Goal: Information Seeking & Learning: Learn about a topic

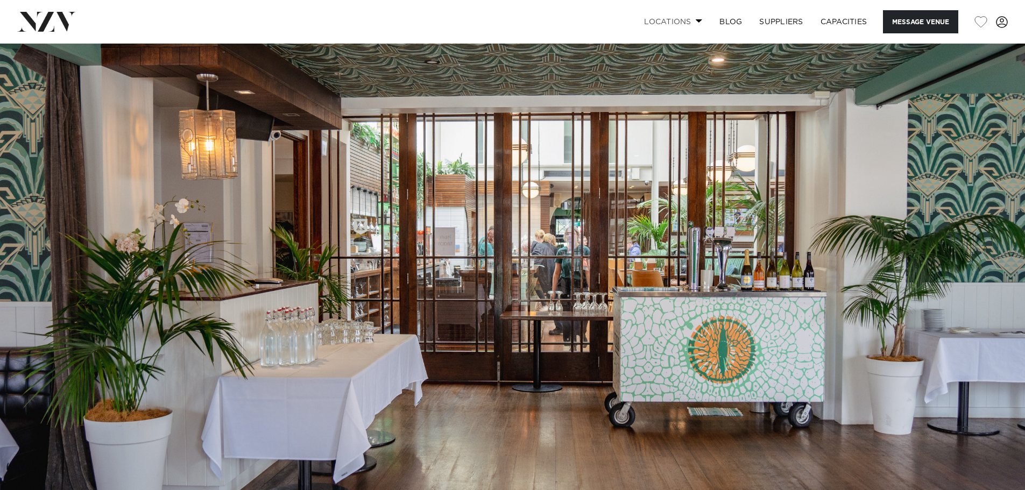
click at [697, 21] on span at bounding box center [699, 21] width 7 height 4
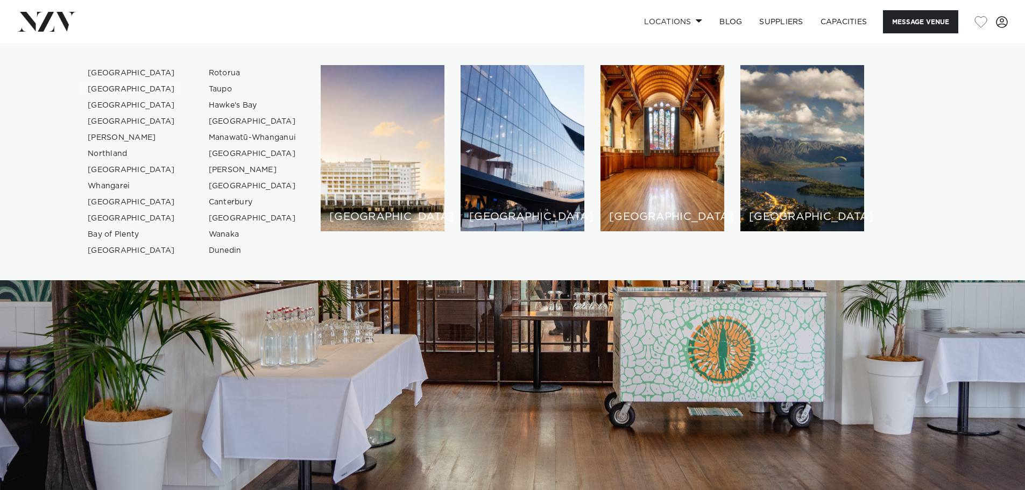
click at [116, 88] on link "[GEOGRAPHIC_DATA]" at bounding box center [131, 89] width 105 height 16
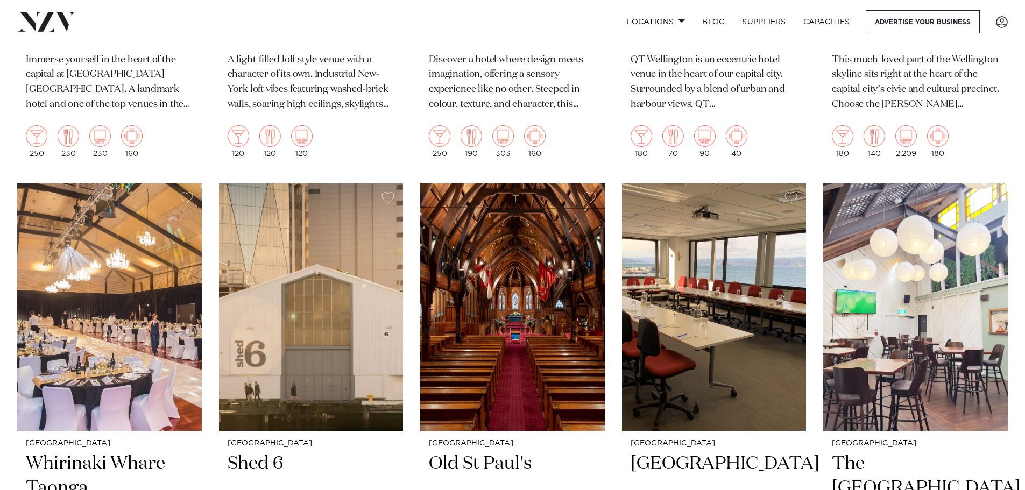
scroll to position [1292, 0]
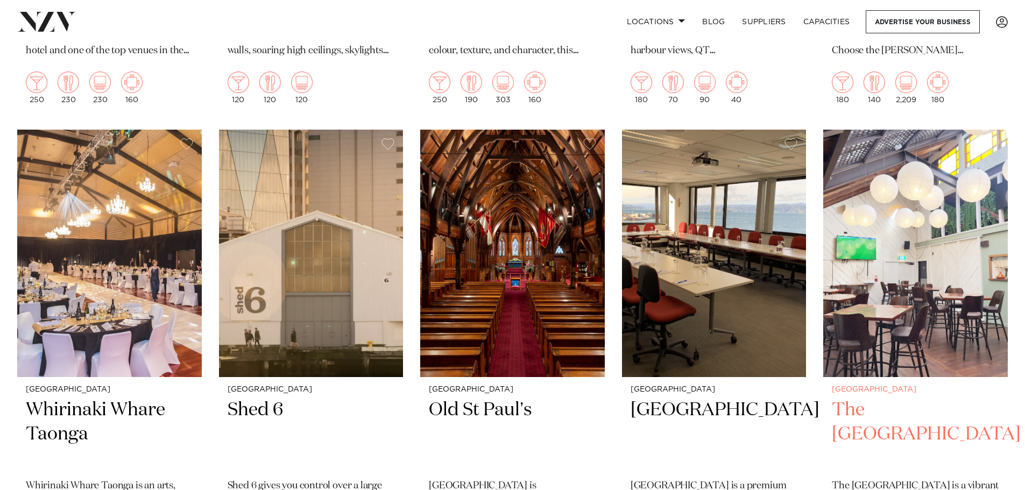
click at [906, 408] on h2 "The Cambridge Hotel" at bounding box center [915, 434] width 167 height 73
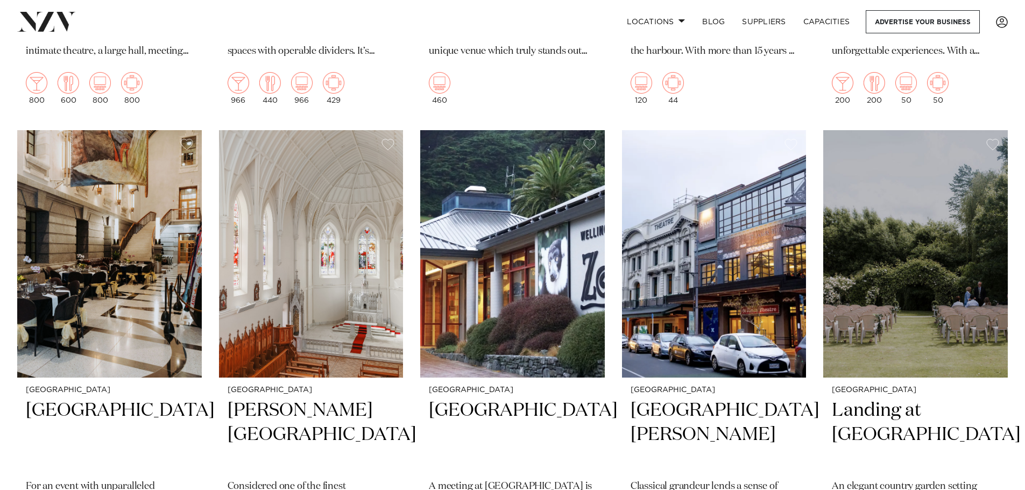
scroll to position [1826, 0]
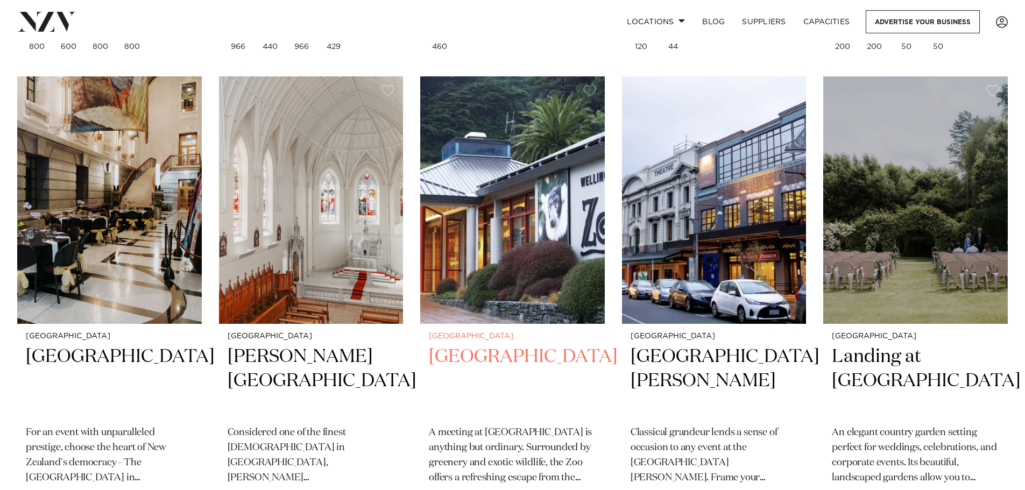
click at [519, 252] on img at bounding box center [512, 200] width 185 height 248
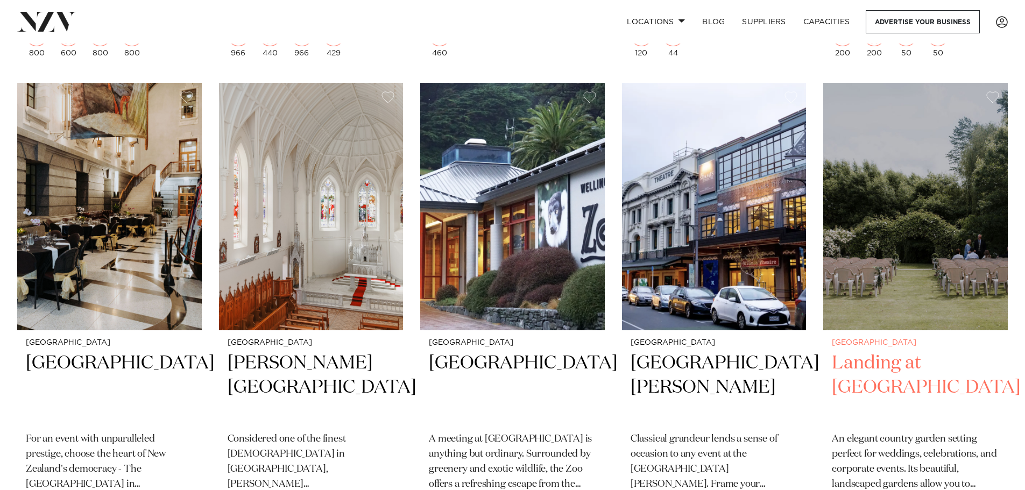
click at [909, 243] on img at bounding box center [916, 207] width 185 height 248
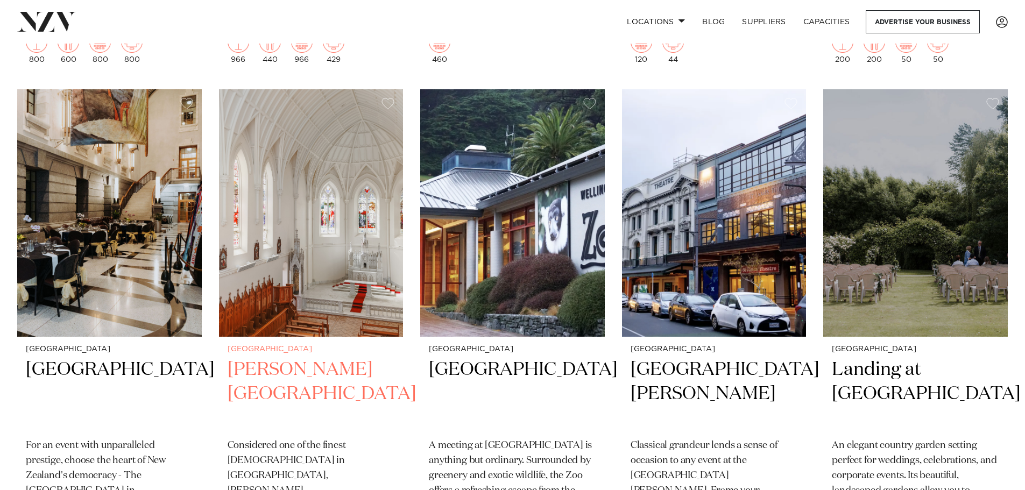
click at [323, 237] on img at bounding box center [311, 213] width 185 height 248
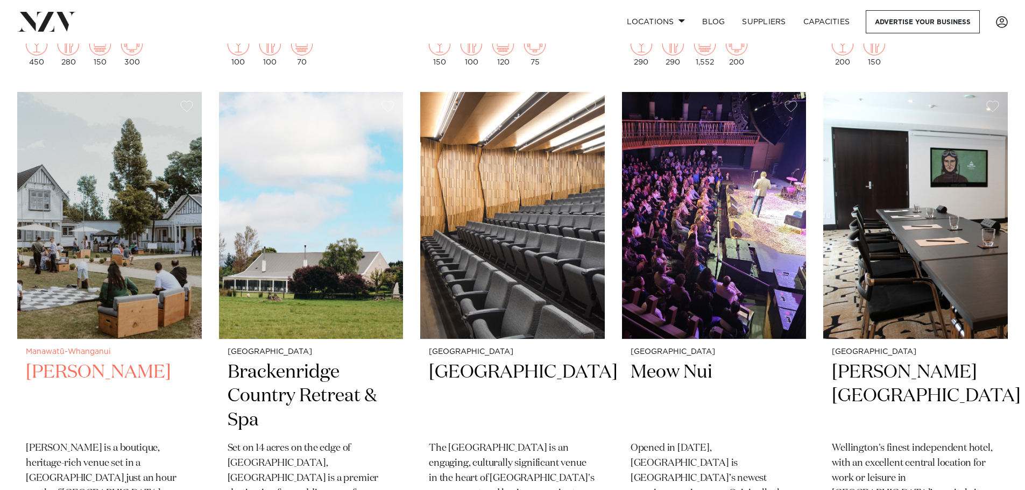
scroll to position [2345, 0]
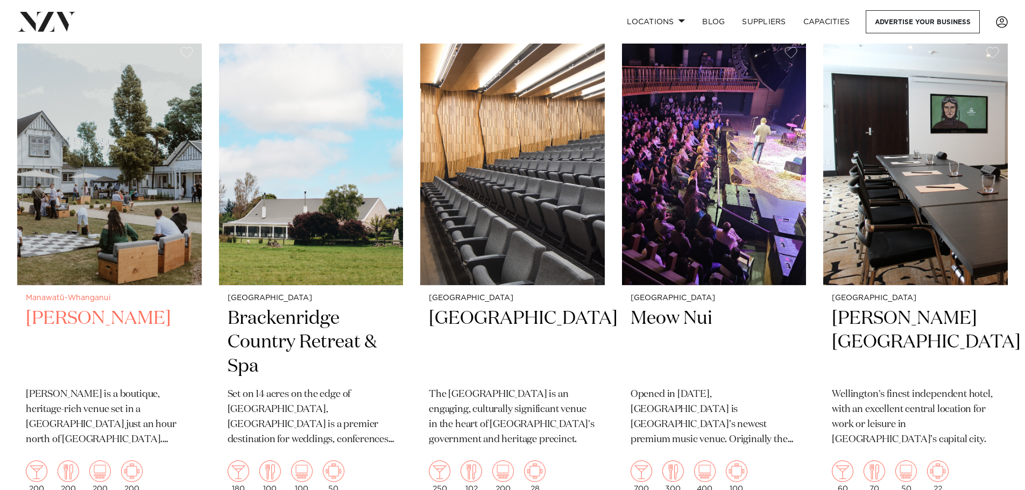
click at [122, 208] on img at bounding box center [109, 162] width 185 height 248
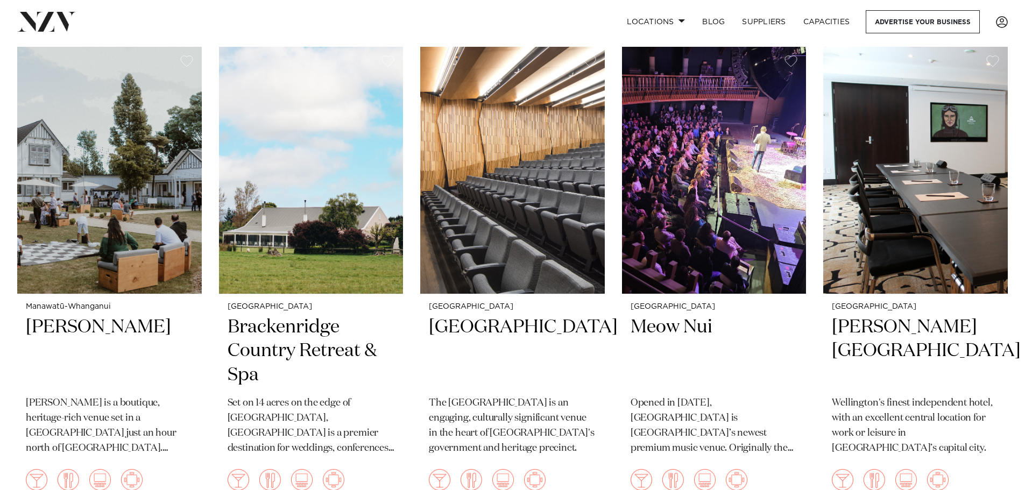
scroll to position [2390, 0]
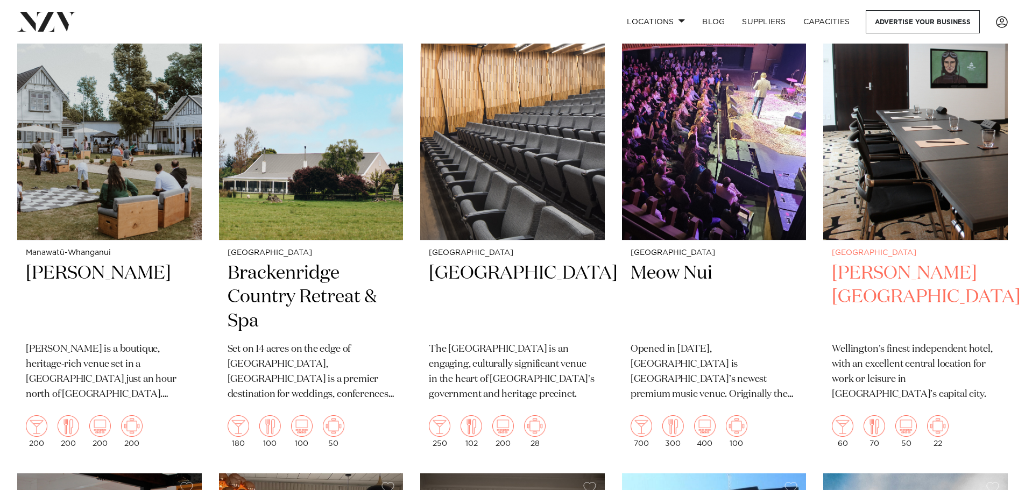
click at [905, 273] on h2 "Bolton Hotel" at bounding box center [915, 298] width 167 height 73
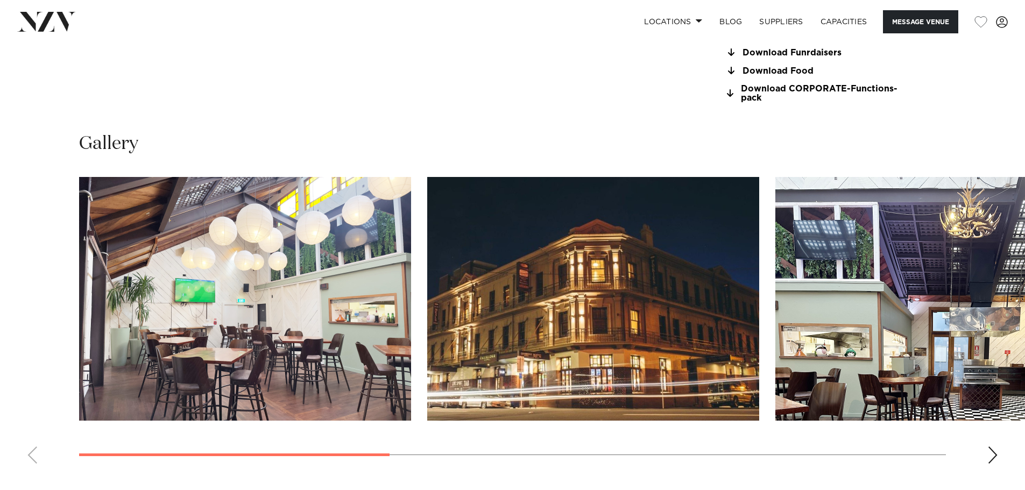
scroll to position [1130, 0]
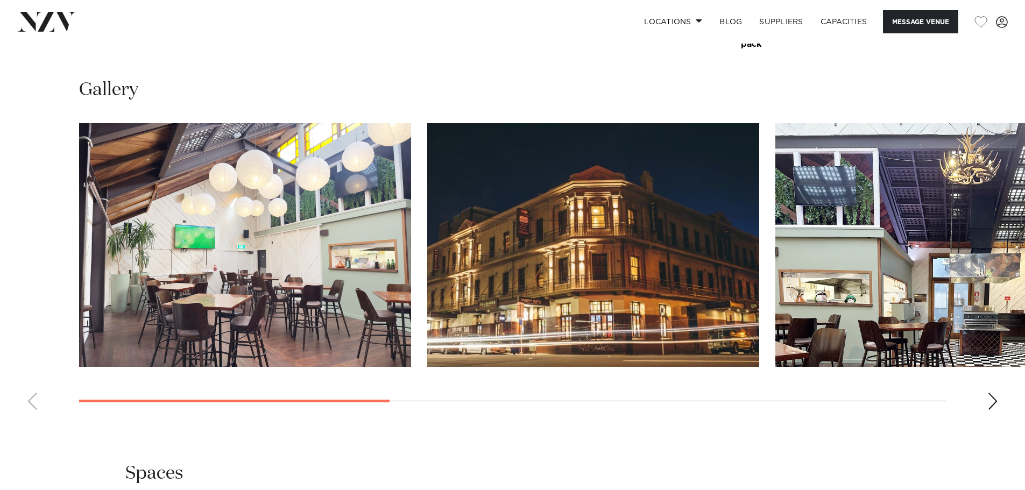
click at [990, 402] on div "Next slide" at bounding box center [993, 401] width 11 height 17
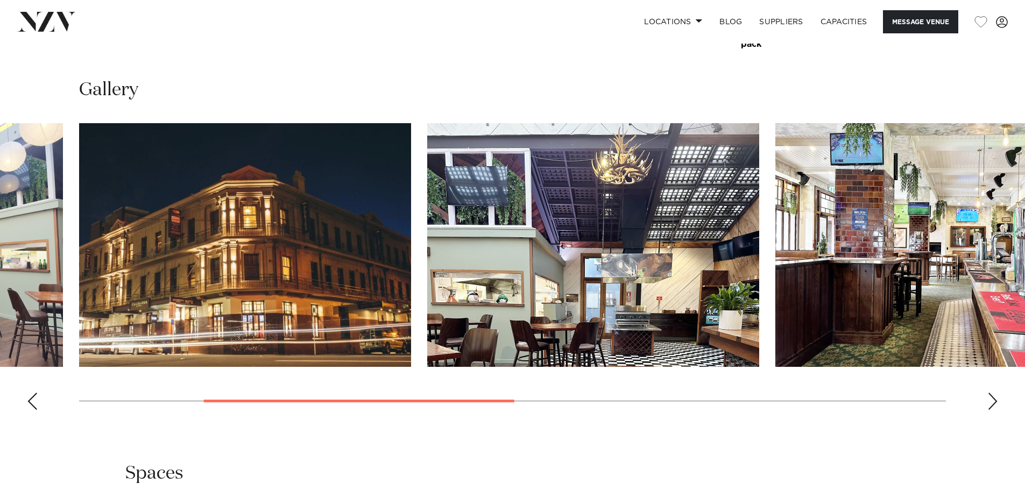
click at [990, 402] on div "Next slide" at bounding box center [993, 401] width 11 height 17
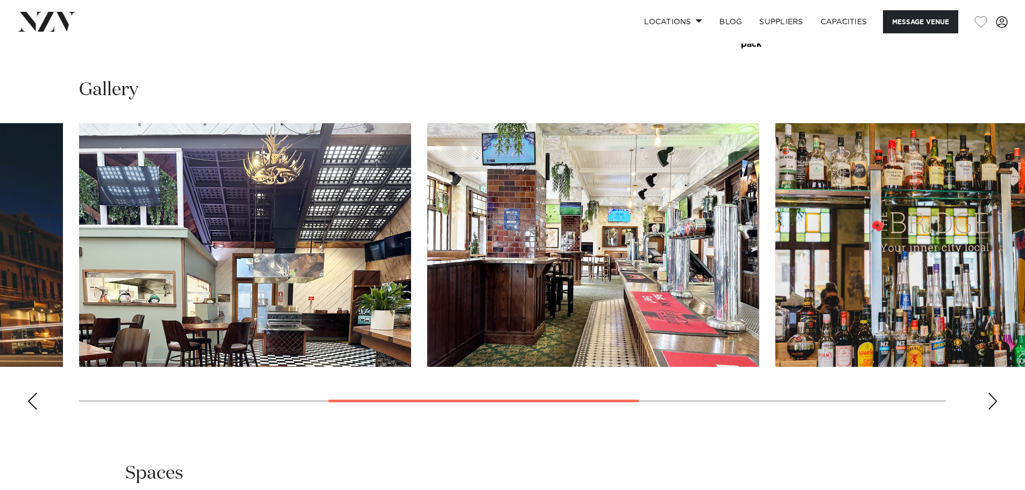
click at [990, 402] on div "Next slide" at bounding box center [993, 401] width 11 height 17
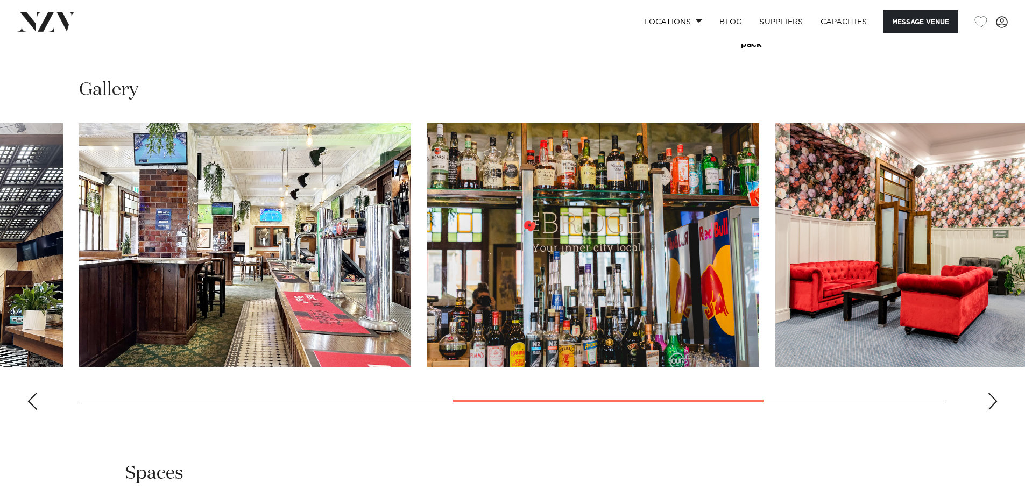
click at [990, 402] on div "Next slide" at bounding box center [993, 401] width 11 height 17
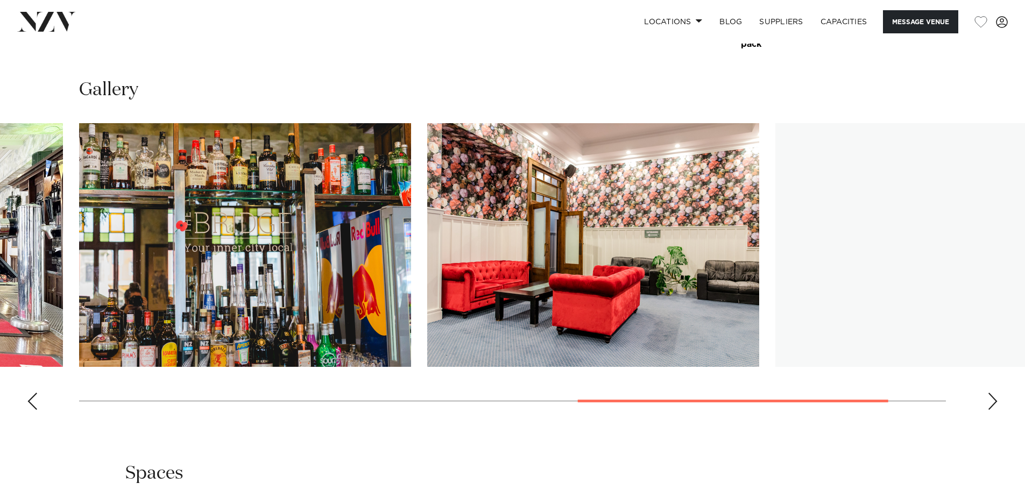
click at [990, 402] on div "Next slide" at bounding box center [993, 401] width 11 height 17
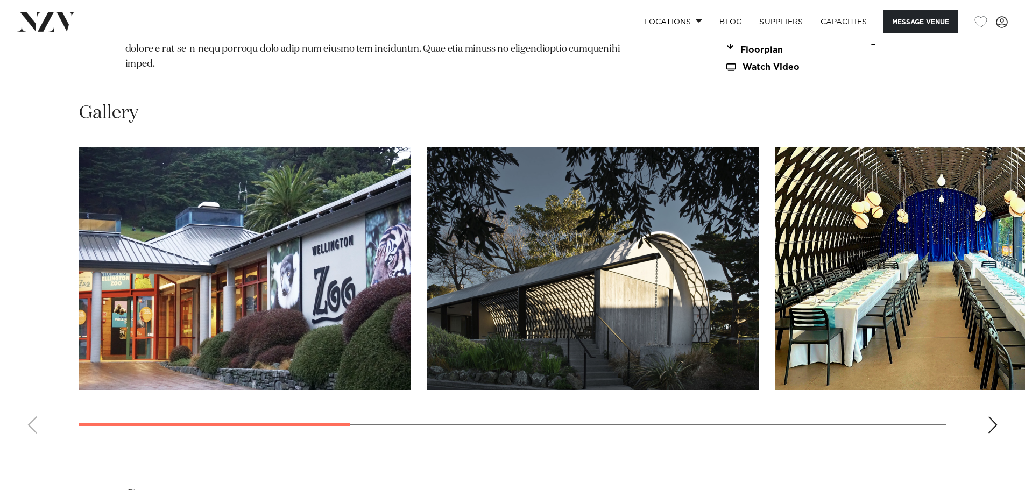
scroll to position [1238, 0]
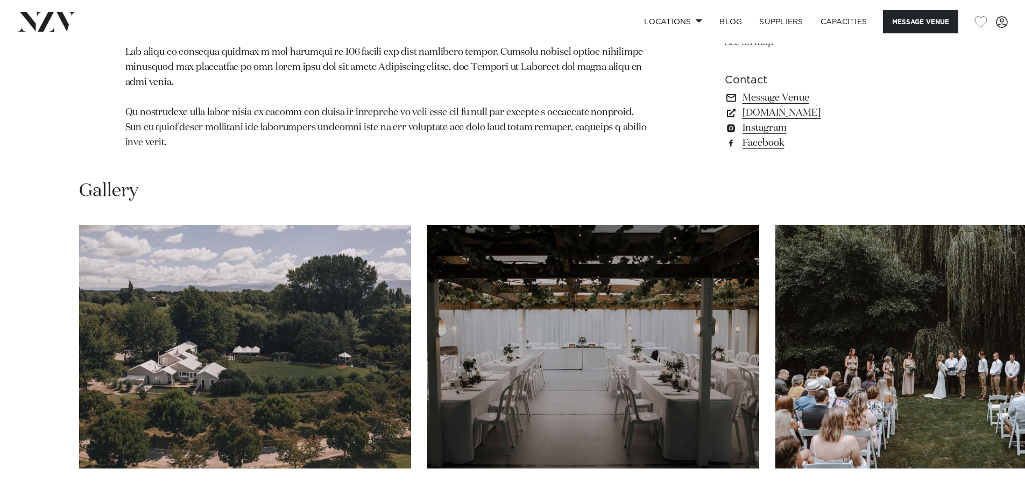
scroll to position [1023, 0]
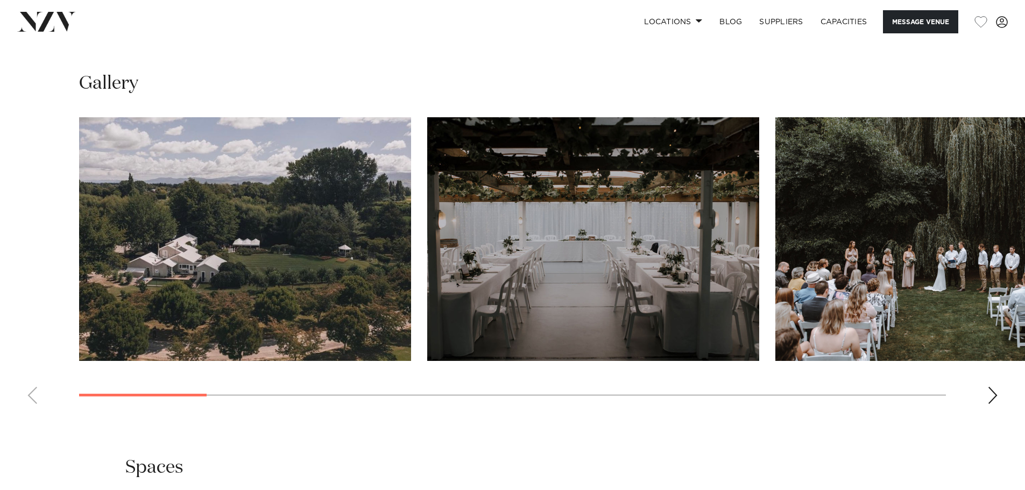
click at [996, 387] on div "Next slide" at bounding box center [993, 395] width 11 height 17
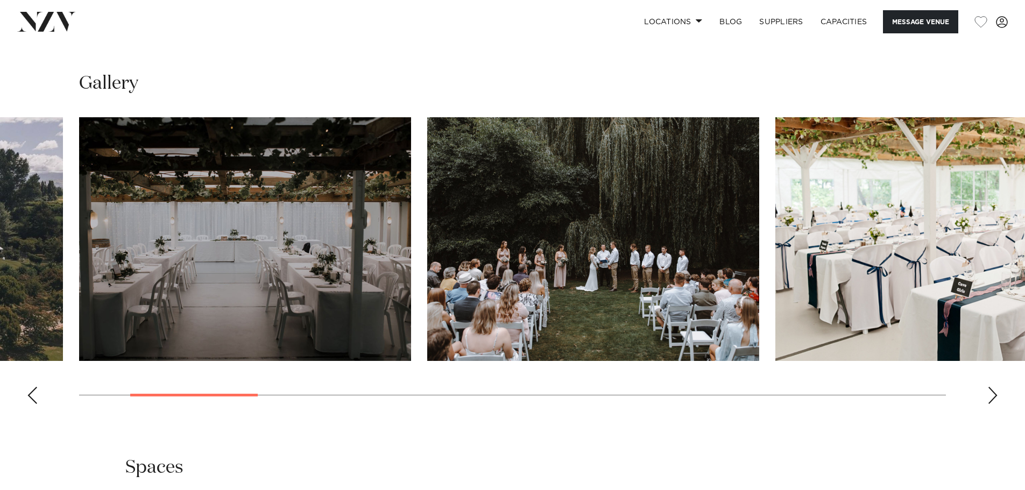
click at [996, 387] on div "Next slide" at bounding box center [993, 395] width 11 height 17
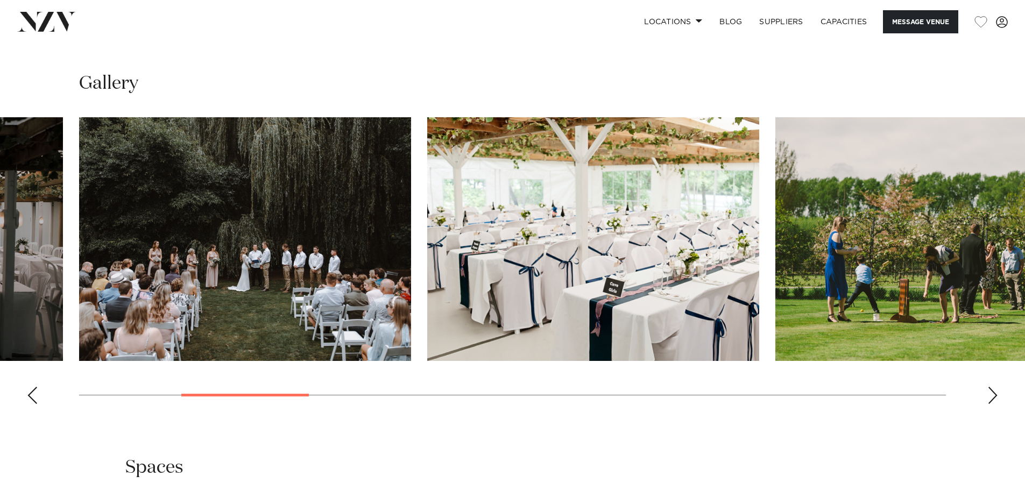
click at [996, 387] on div "Next slide" at bounding box center [993, 395] width 11 height 17
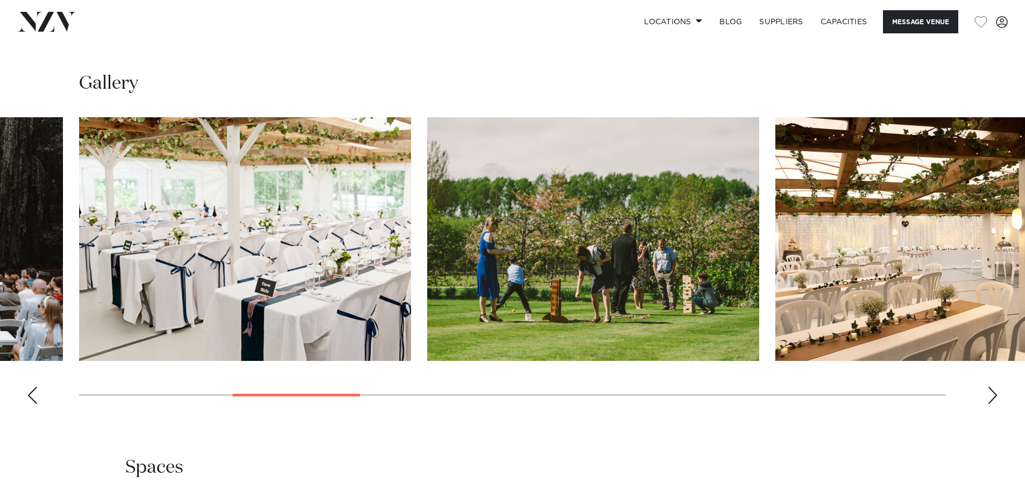
click at [996, 387] on div "Next slide" at bounding box center [993, 395] width 11 height 17
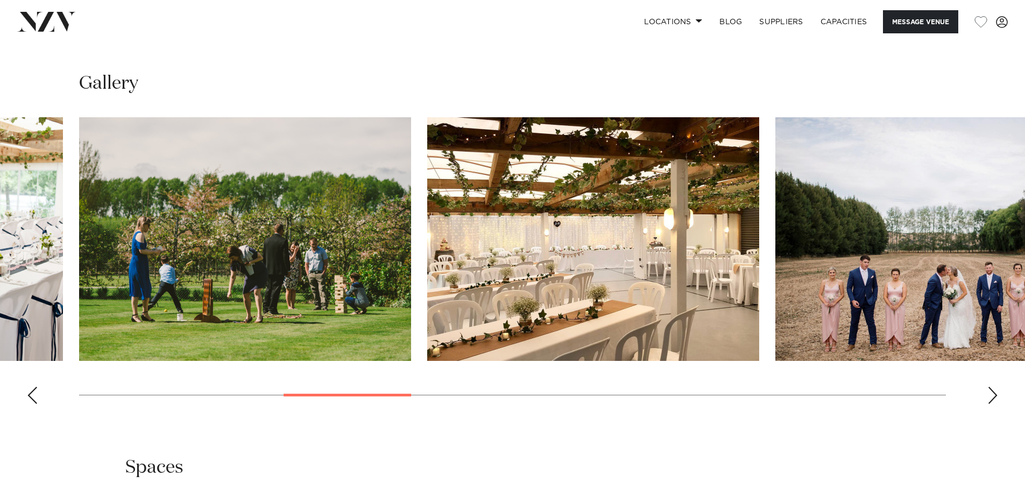
click at [996, 387] on div "Next slide" at bounding box center [993, 395] width 11 height 17
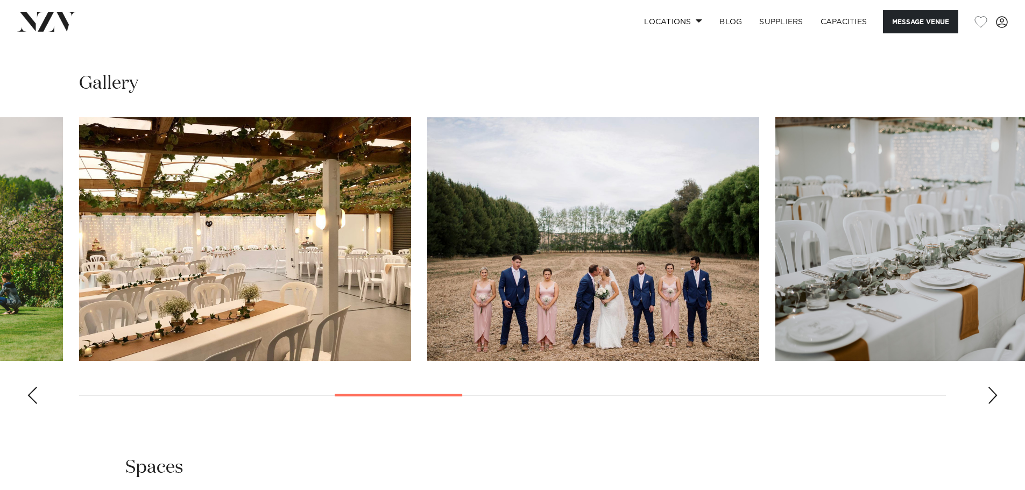
click at [996, 387] on div "Next slide" at bounding box center [993, 395] width 11 height 17
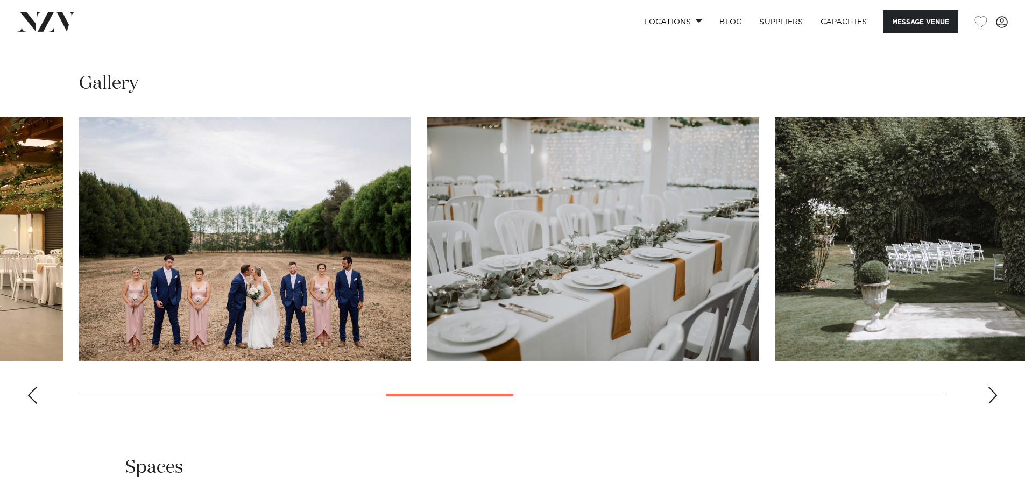
click at [996, 387] on div "Next slide" at bounding box center [993, 395] width 11 height 17
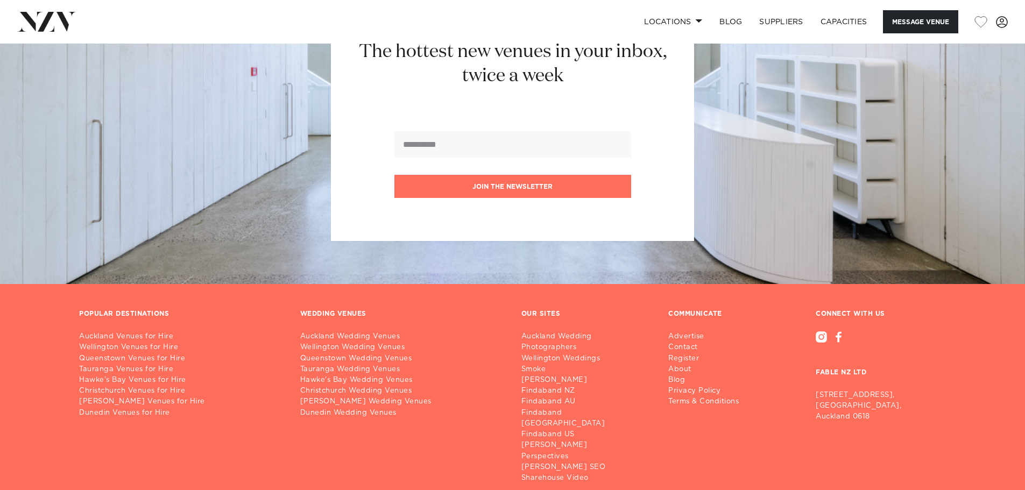
scroll to position [2691, 0]
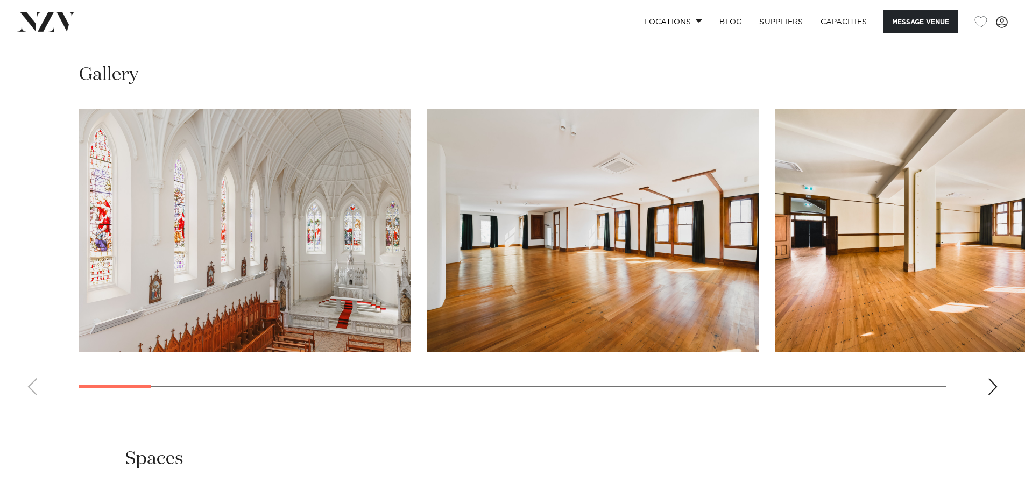
scroll to position [1130, 0]
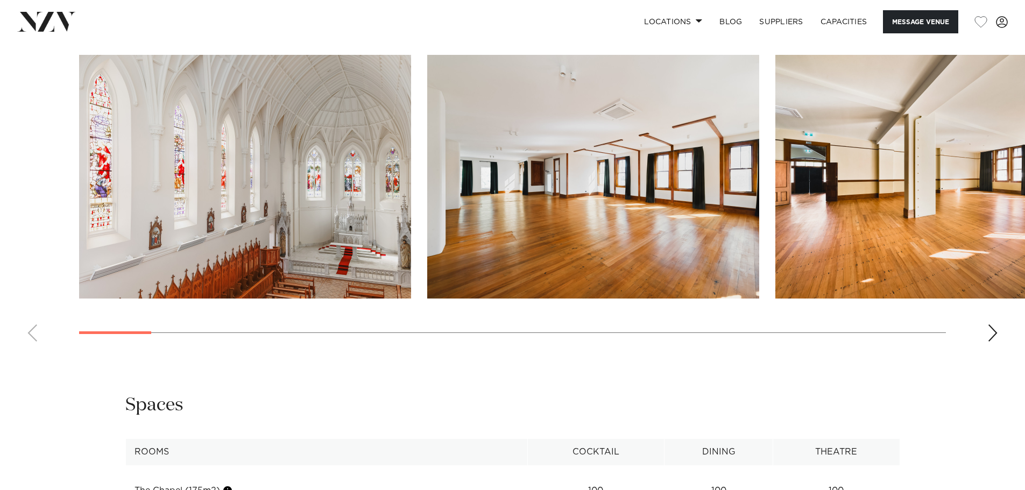
click at [987, 328] on swiper-container at bounding box center [512, 203] width 1025 height 296
click at [990, 326] on div "Next slide" at bounding box center [993, 333] width 11 height 17
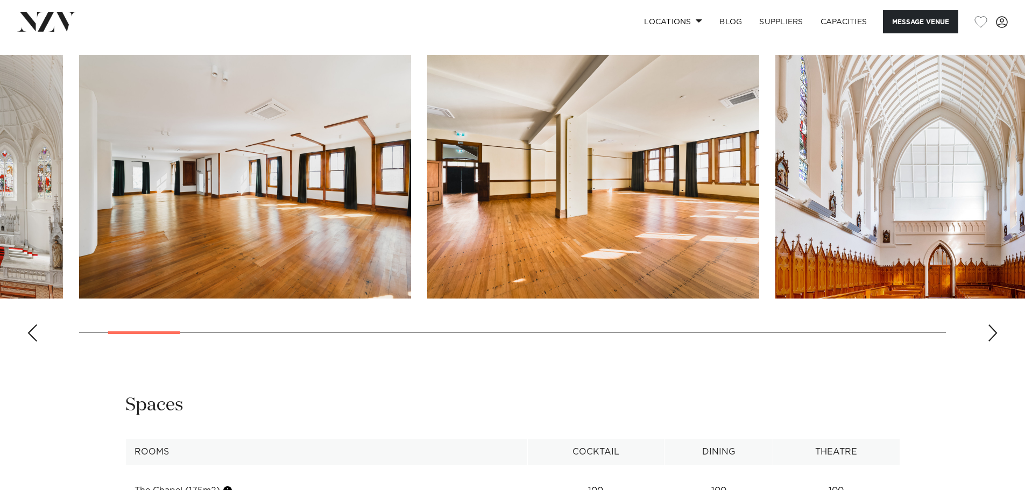
click at [990, 326] on div "Next slide" at bounding box center [993, 333] width 11 height 17
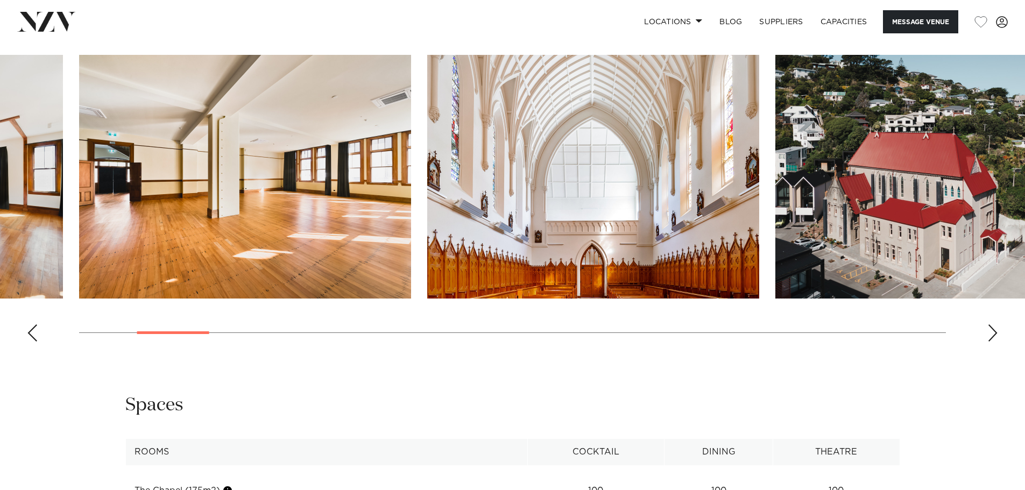
click at [990, 326] on div "Next slide" at bounding box center [993, 333] width 11 height 17
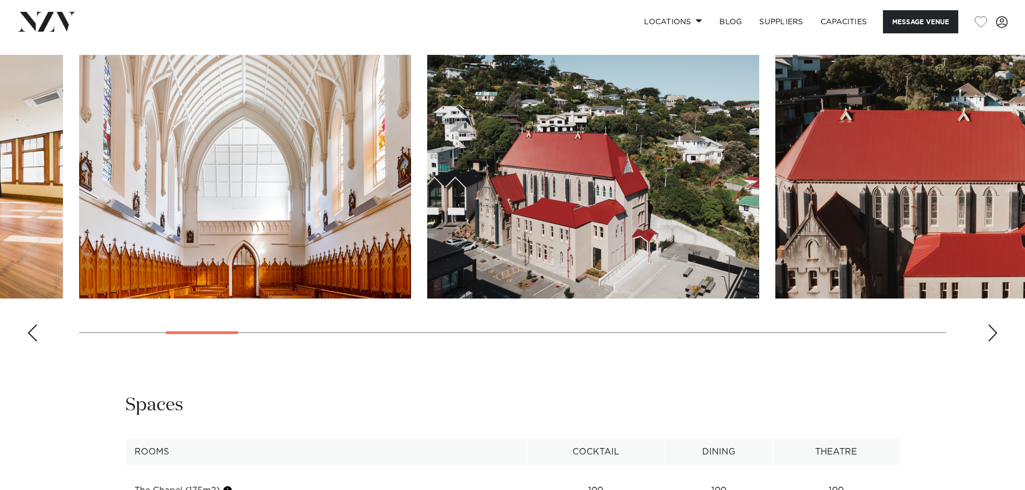
click at [990, 326] on div "Next slide" at bounding box center [993, 333] width 11 height 17
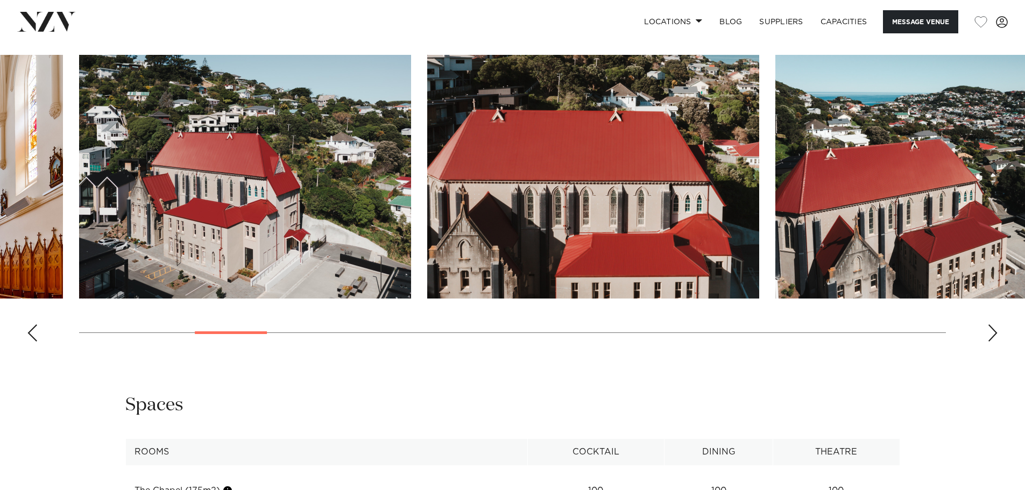
click at [990, 326] on div "Next slide" at bounding box center [993, 333] width 11 height 17
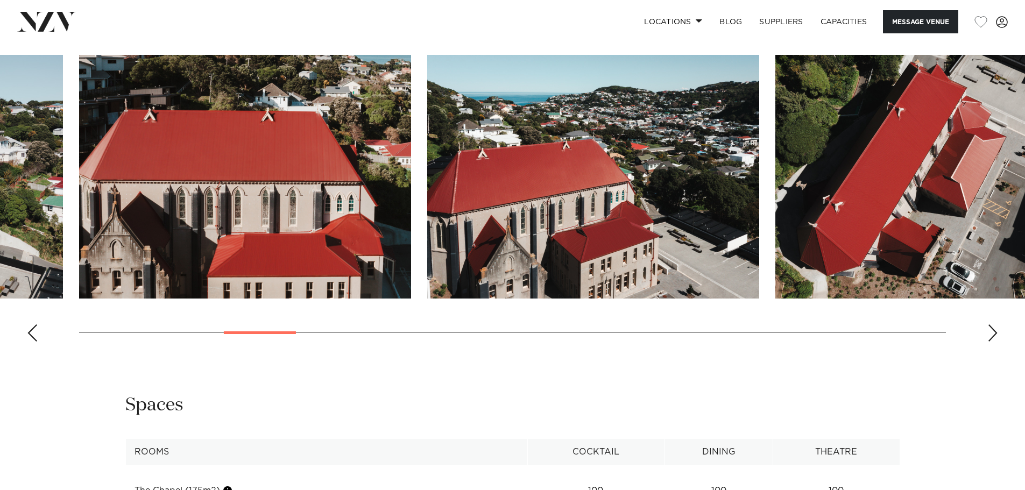
click at [990, 326] on div "Next slide" at bounding box center [993, 333] width 11 height 17
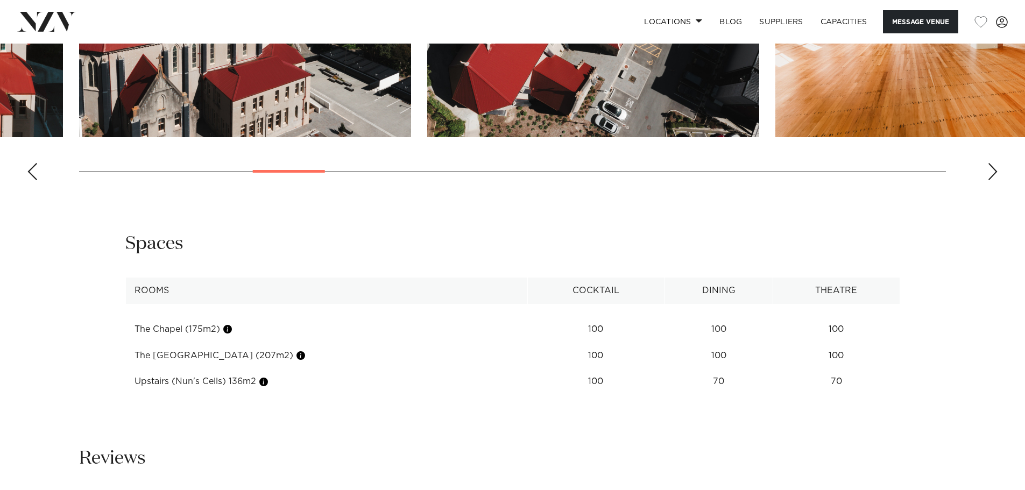
scroll to position [1453, 0]
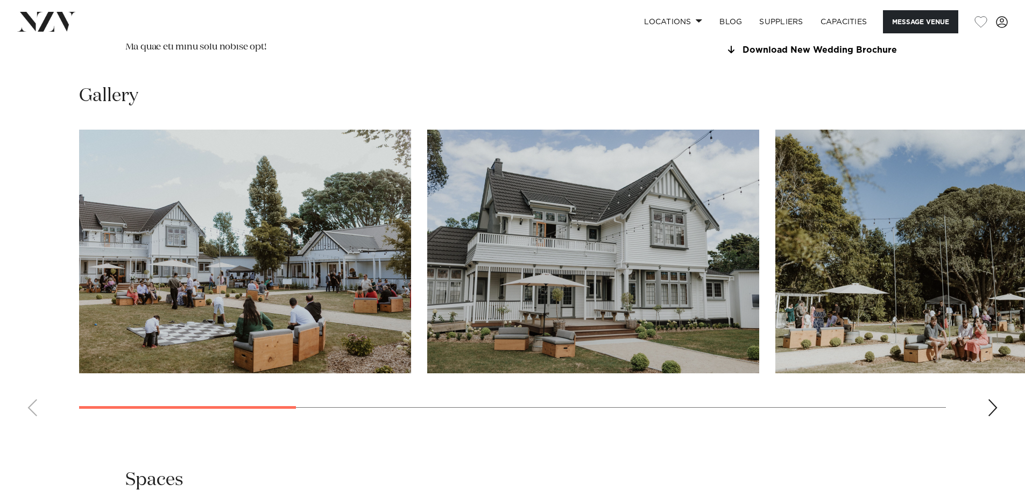
scroll to position [1238, 0]
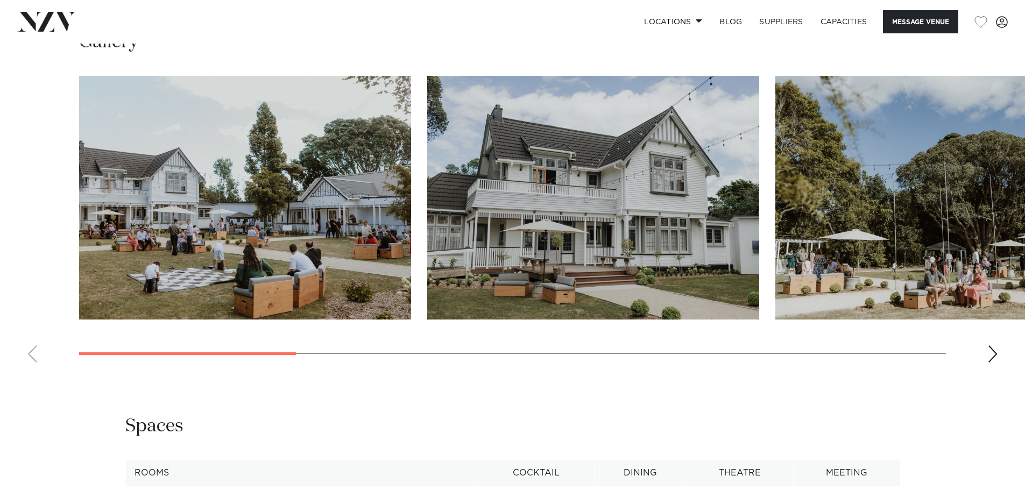
click at [994, 346] on div "Next slide" at bounding box center [993, 354] width 11 height 17
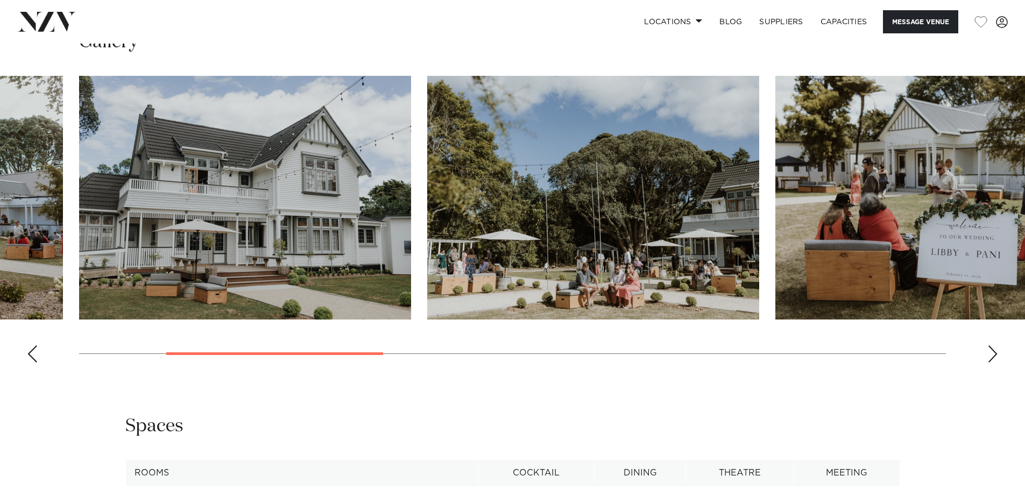
click at [994, 346] on div "Next slide" at bounding box center [993, 354] width 11 height 17
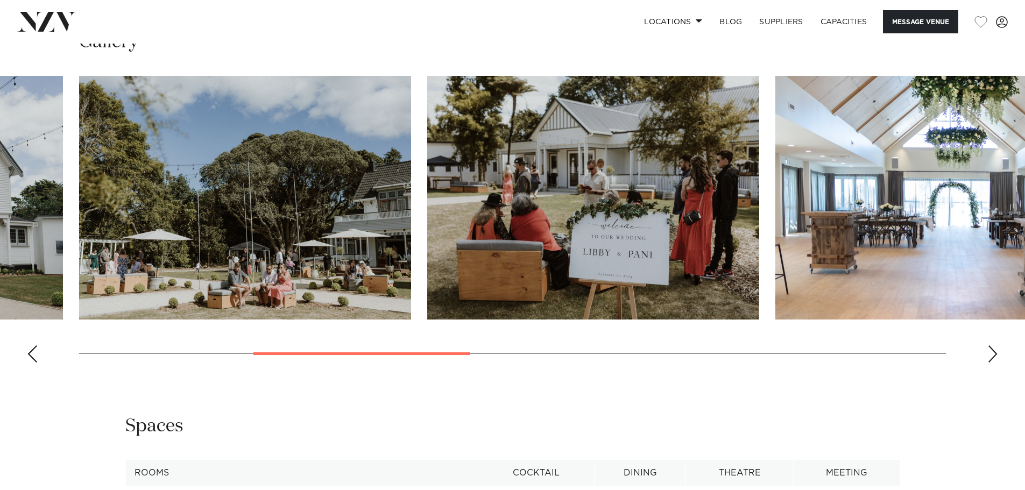
click at [994, 346] on div "Next slide" at bounding box center [993, 354] width 11 height 17
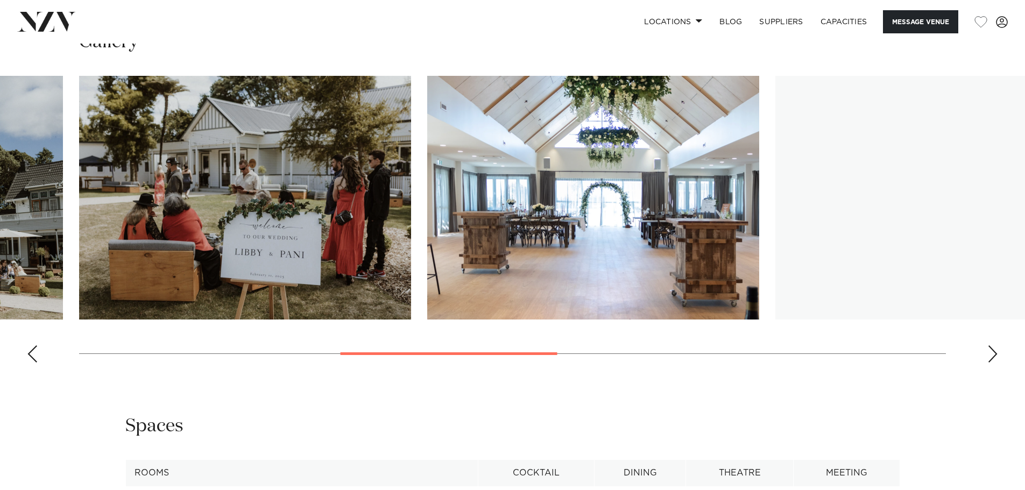
click at [994, 346] on div "Next slide" at bounding box center [993, 354] width 11 height 17
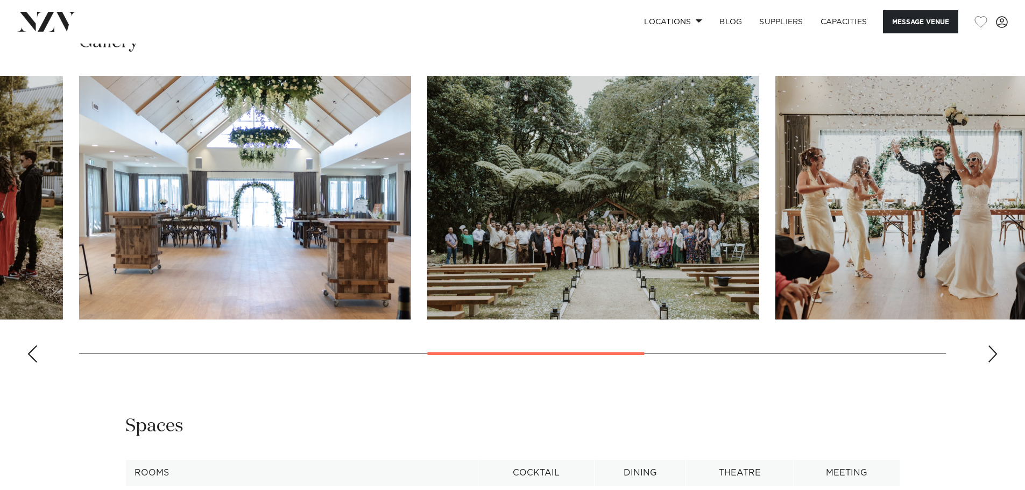
click at [994, 346] on div "Next slide" at bounding box center [993, 354] width 11 height 17
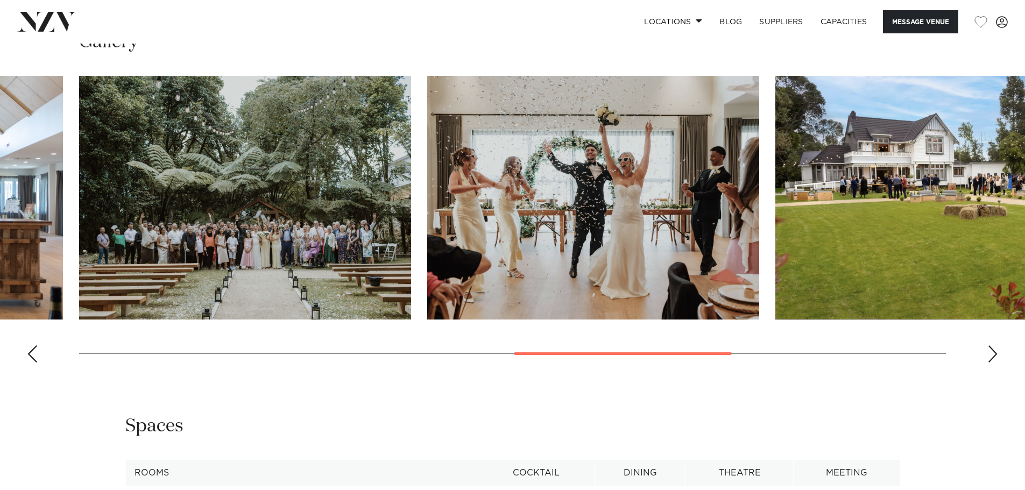
click at [994, 346] on div "Next slide" at bounding box center [993, 354] width 11 height 17
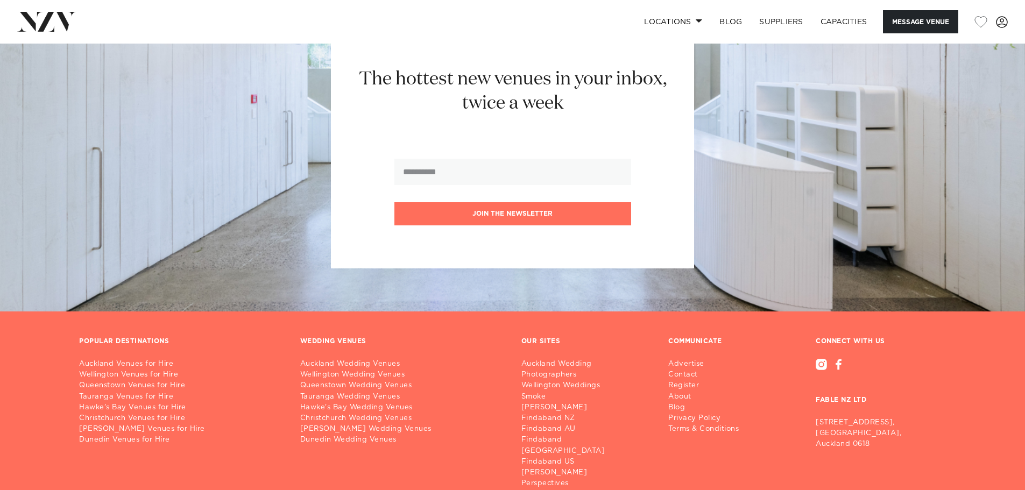
scroll to position [2419, 0]
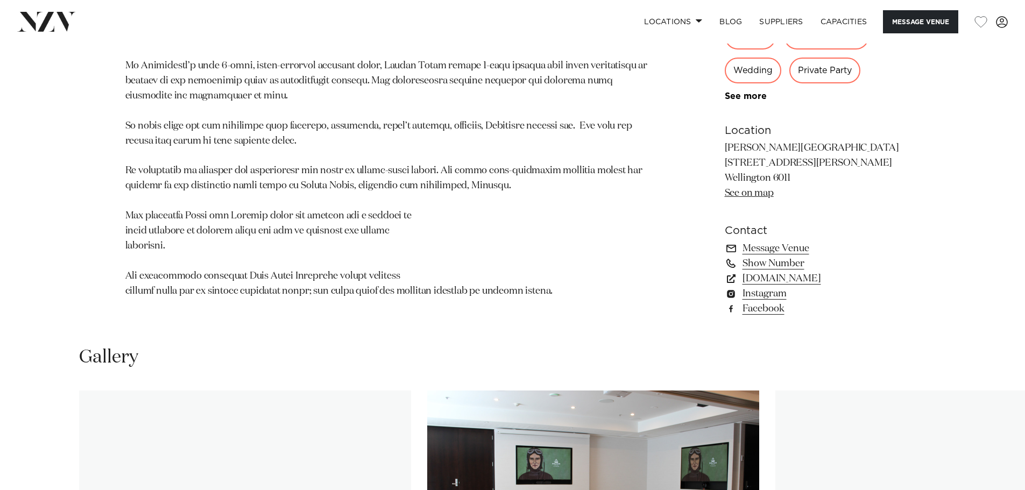
scroll to position [1023, 0]
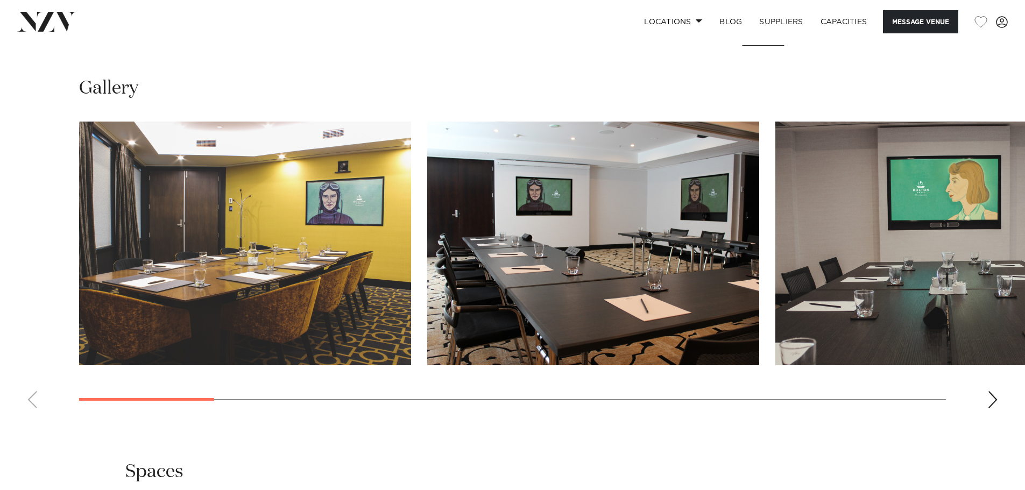
click at [989, 393] on div "Next slide" at bounding box center [993, 399] width 11 height 17
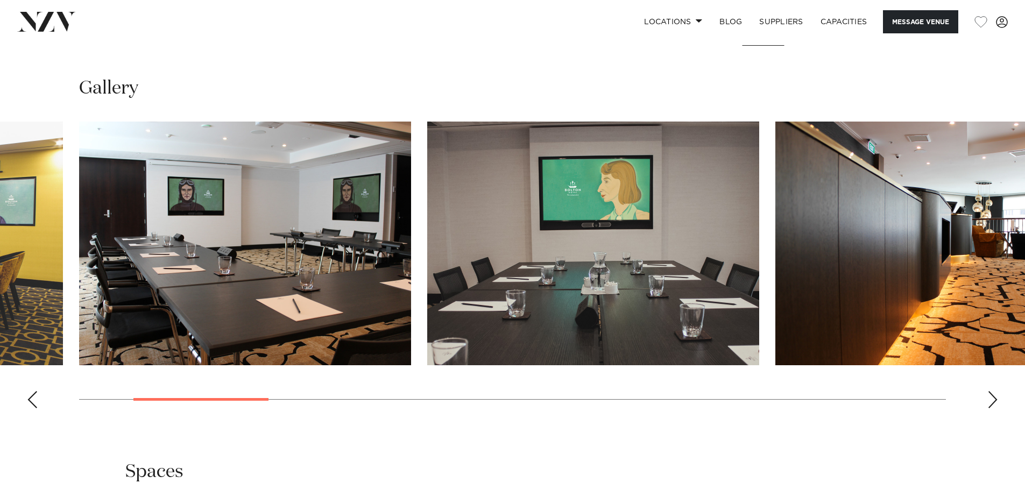
click at [989, 393] on div "Next slide" at bounding box center [993, 399] width 11 height 17
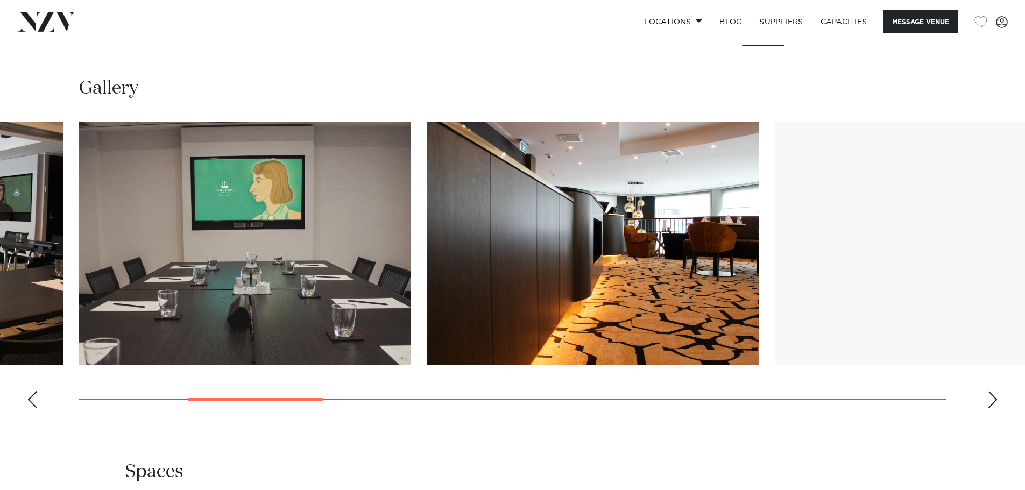
click at [989, 393] on div "Next slide" at bounding box center [993, 399] width 11 height 17
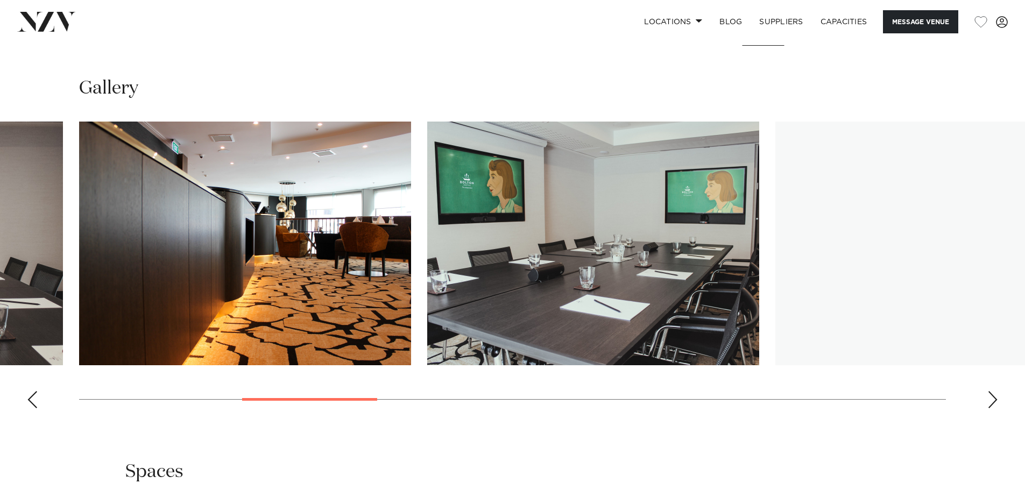
click at [989, 393] on div "Next slide" at bounding box center [993, 399] width 11 height 17
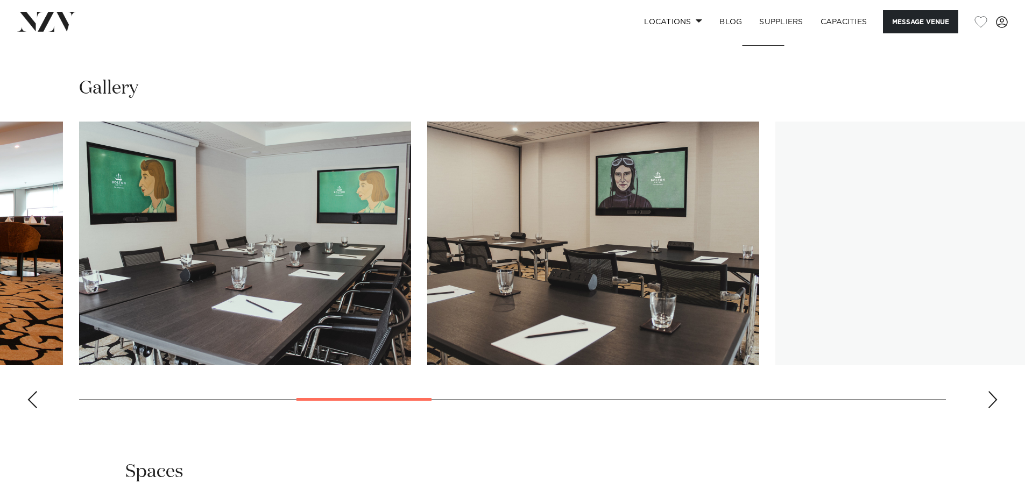
click at [989, 393] on div "Next slide" at bounding box center [993, 399] width 11 height 17
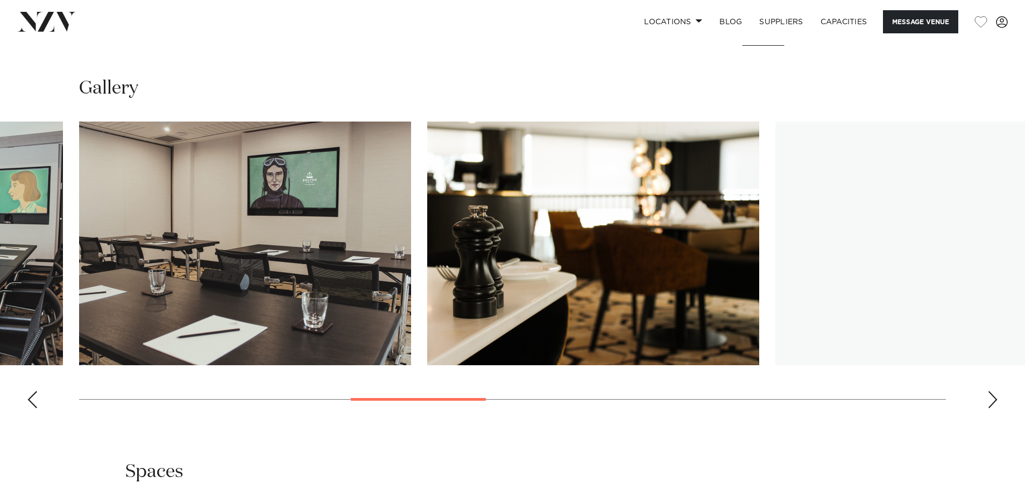
click at [989, 393] on div "Next slide" at bounding box center [993, 399] width 11 height 17
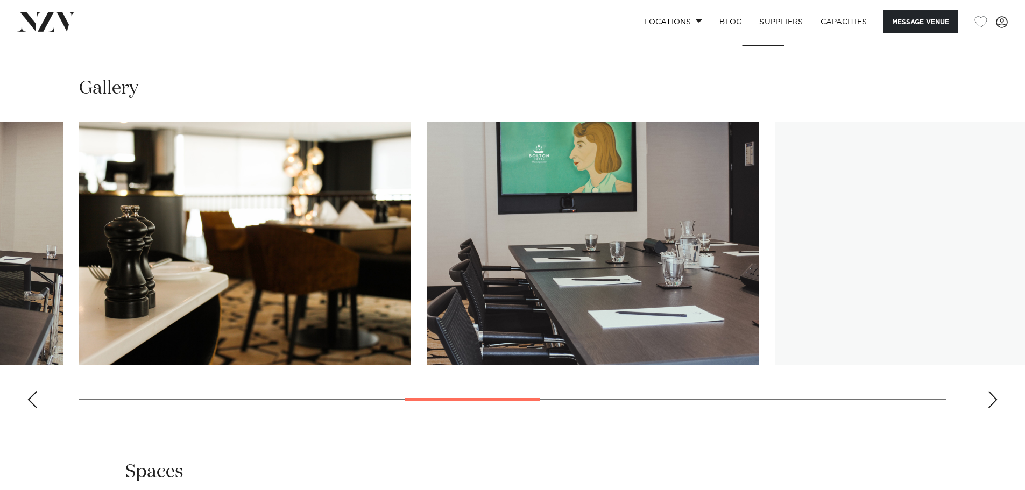
click at [989, 393] on div "Next slide" at bounding box center [993, 399] width 11 height 17
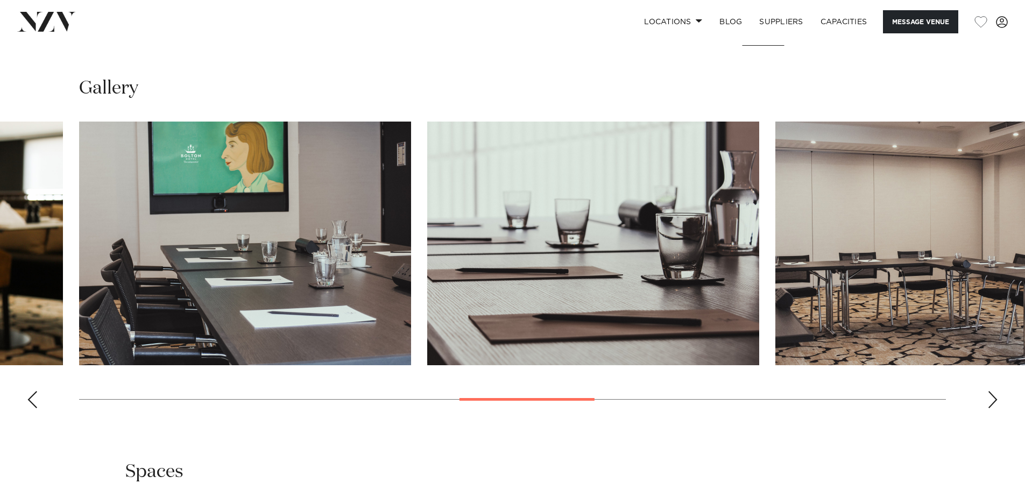
click at [989, 393] on div "Next slide" at bounding box center [993, 399] width 11 height 17
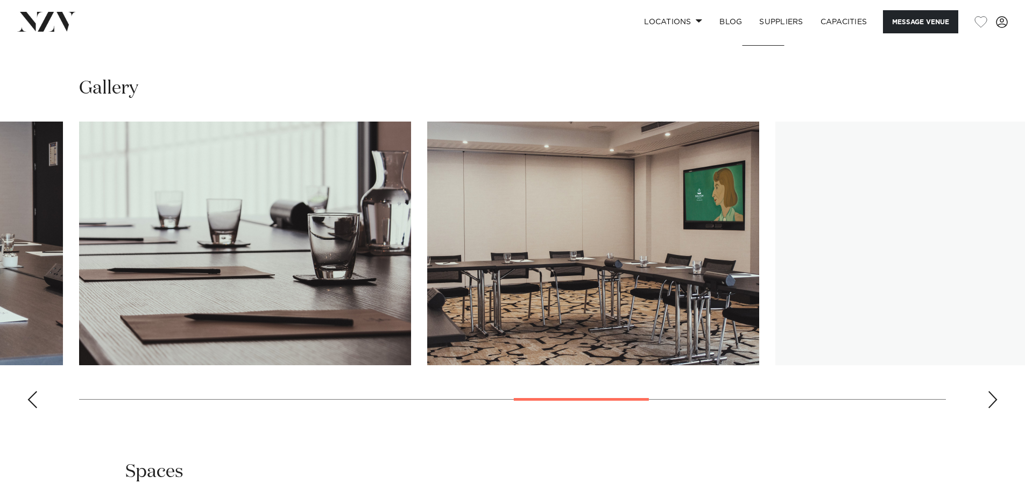
click at [989, 393] on div "Next slide" at bounding box center [993, 399] width 11 height 17
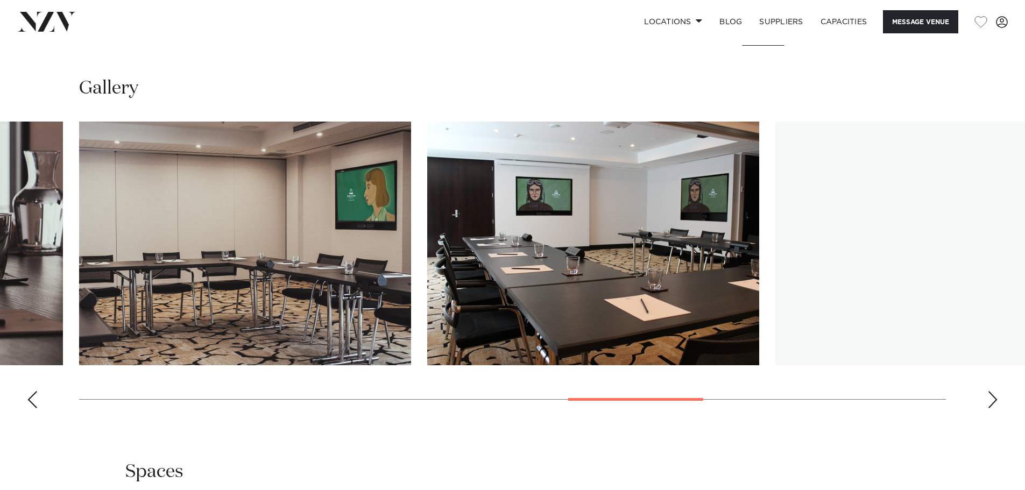
click at [989, 393] on div "Next slide" at bounding box center [993, 399] width 11 height 17
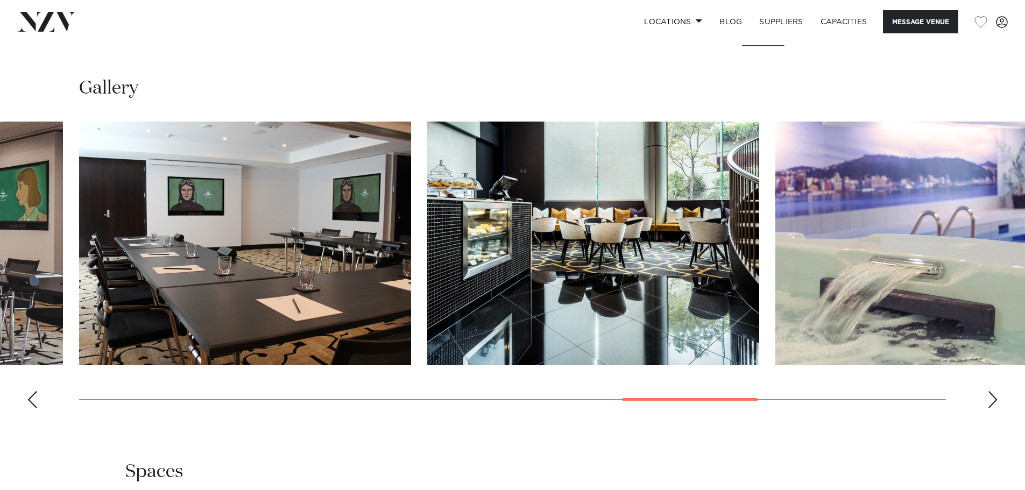
click at [989, 393] on div "Next slide" at bounding box center [993, 399] width 11 height 17
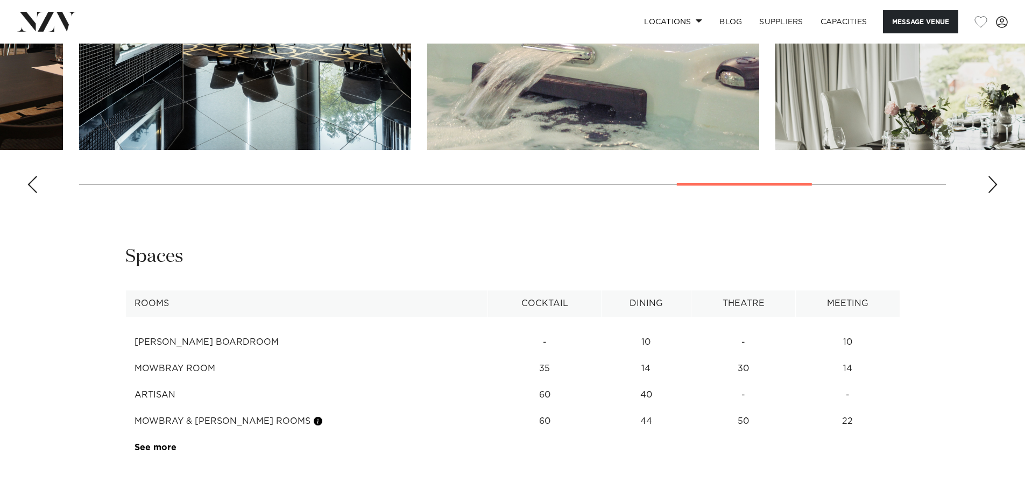
scroll to position [1292, 0]
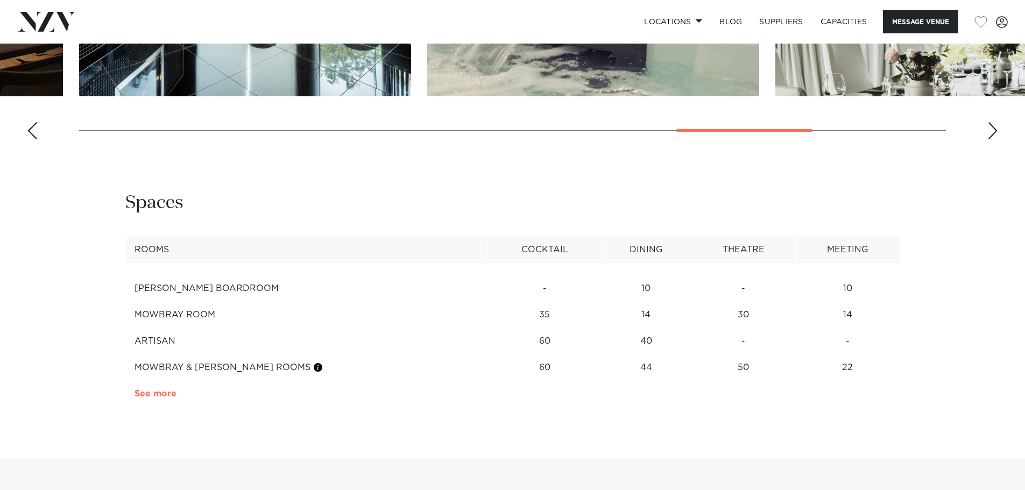
click at [167, 393] on link "See more" at bounding box center [177, 394] width 84 height 9
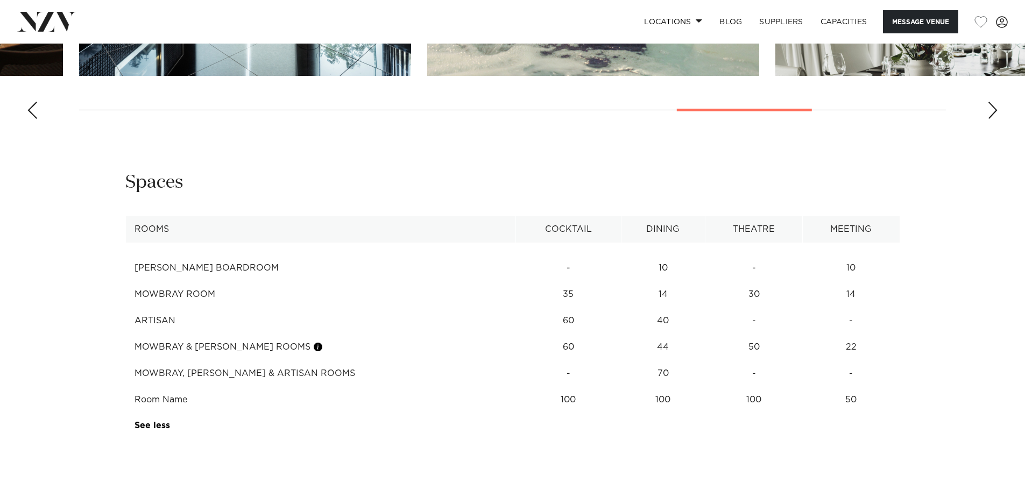
scroll to position [1366, 0]
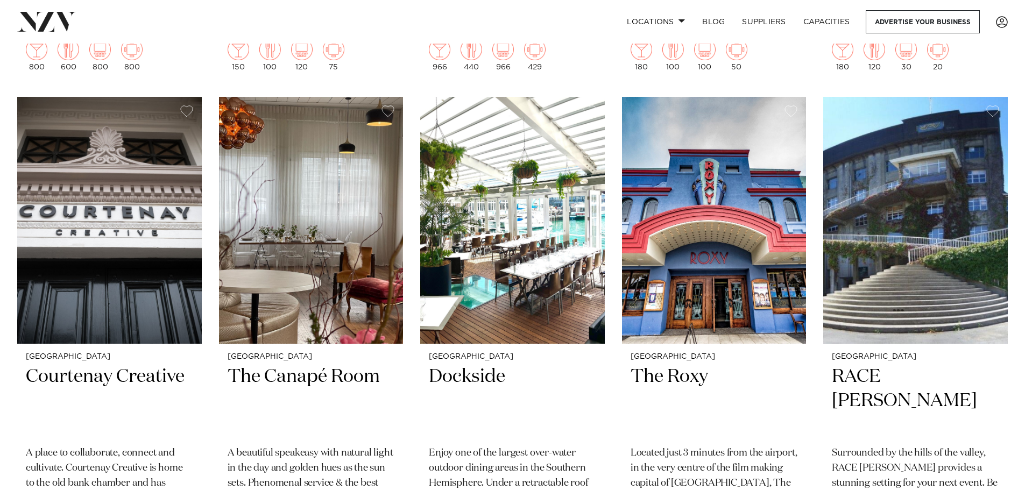
scroll to position [2820, 0]
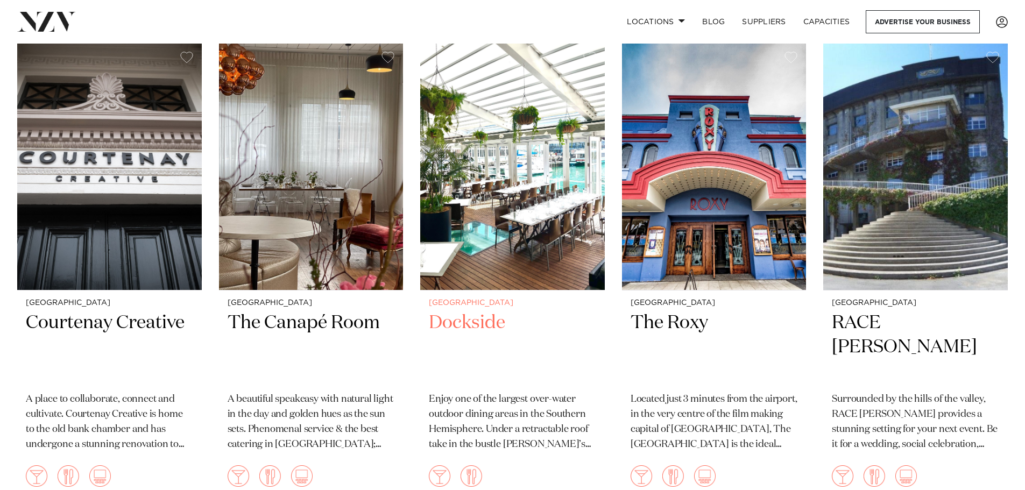
click at [533, 240] on img at bounding box center [512, 167] width 185 height 248
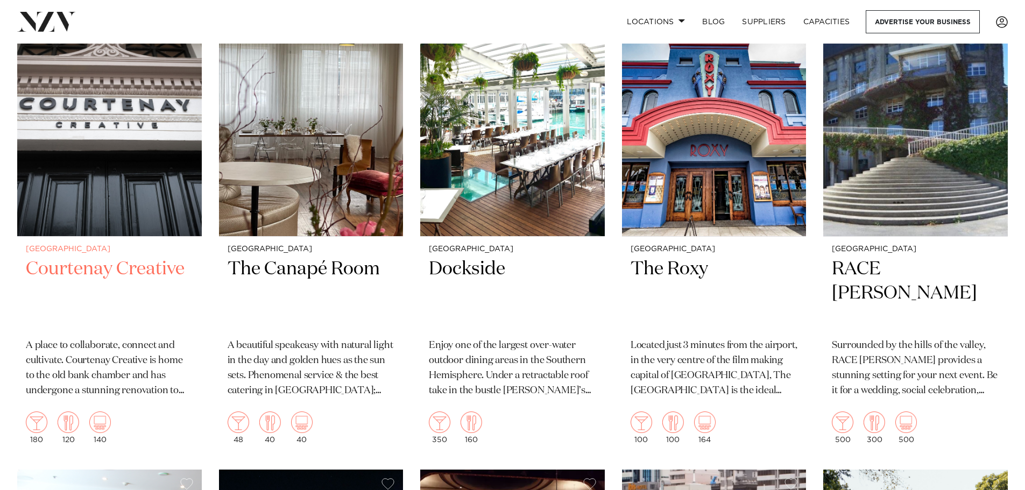
scroll to position [2928, 0]
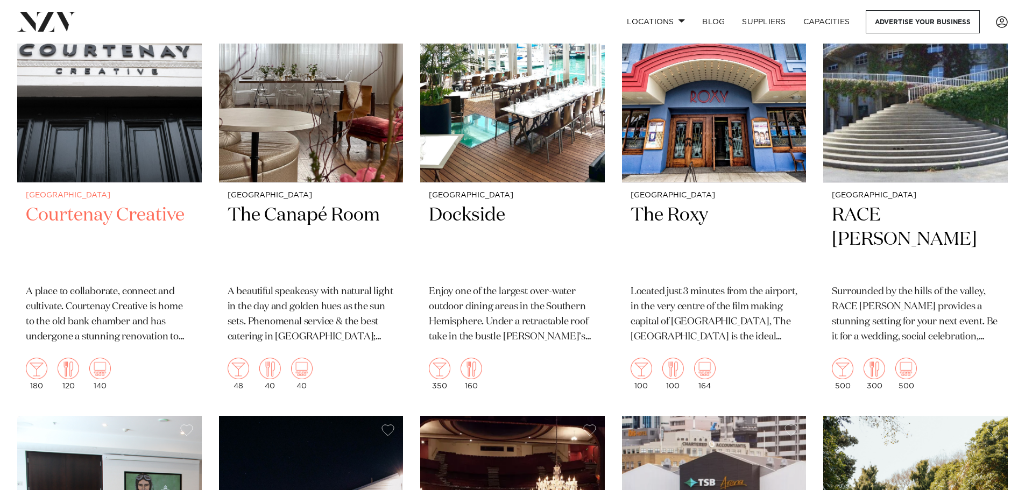
click at [128, 210] on h2 "Courtenay Creative" at bounding box center [109, 239] width 167 height 73
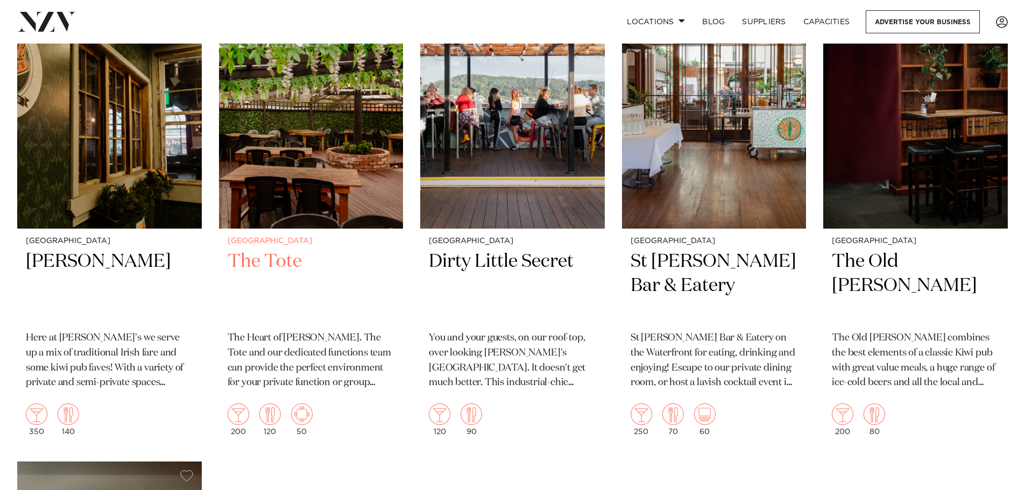
scroll to position [3789, 0]
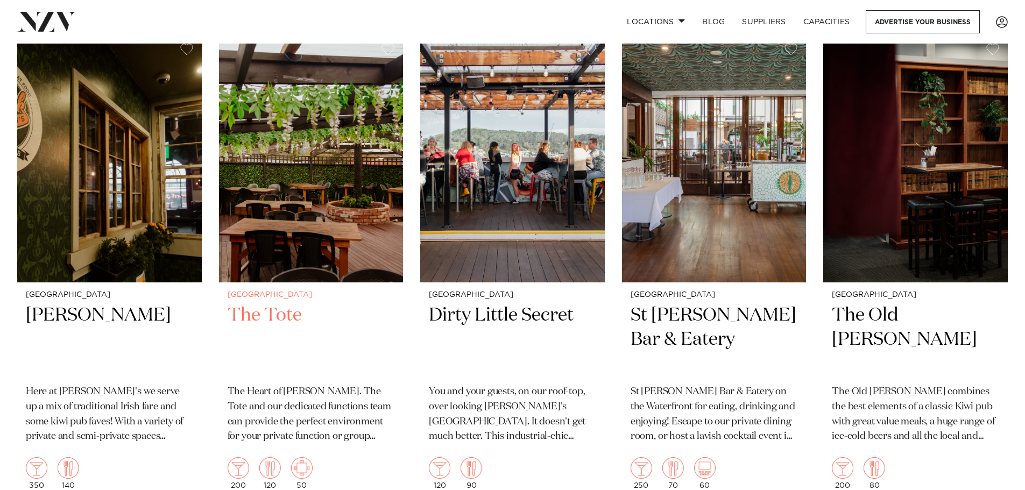
click at [346, 228] on img at bounding box center [311, 159] width 185 height 248
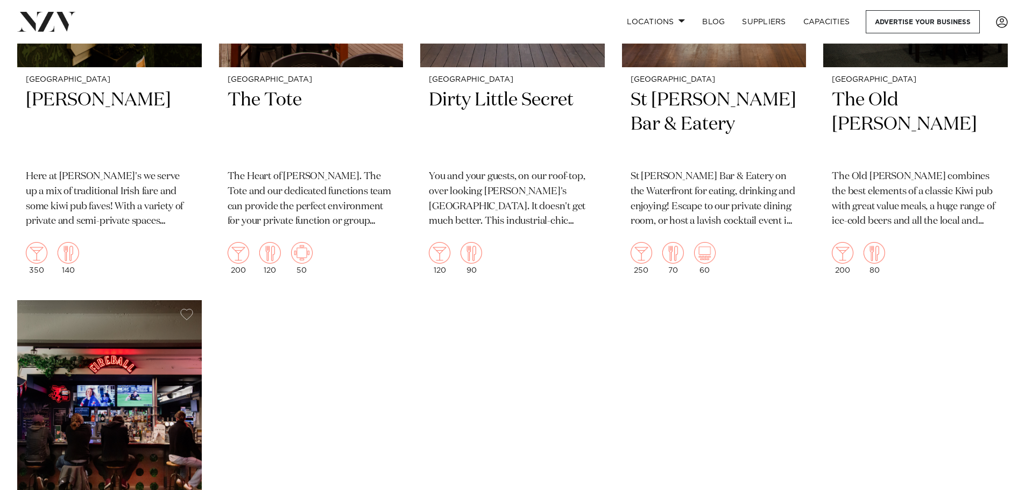
scroll to position [3897, 0]
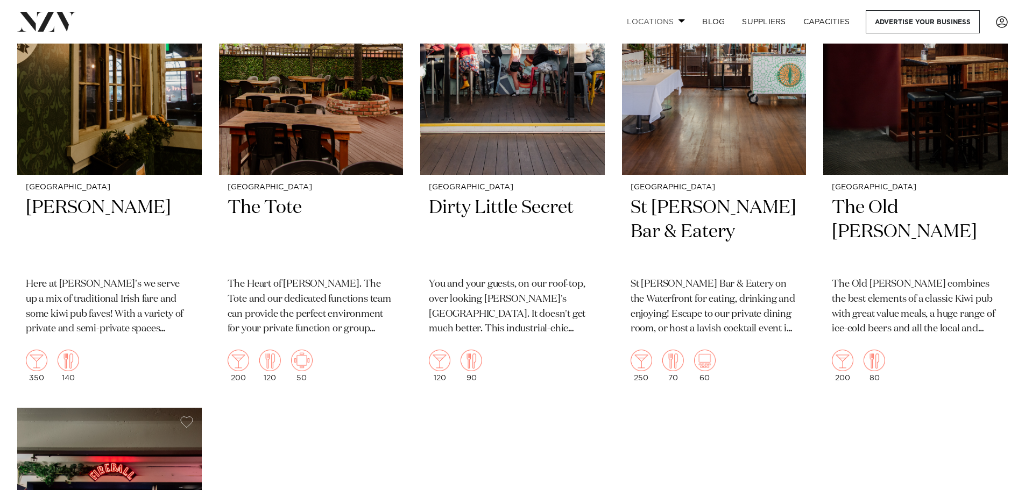
click at [681, 20] on span at bounding box center [682, 21] width 7 height 4
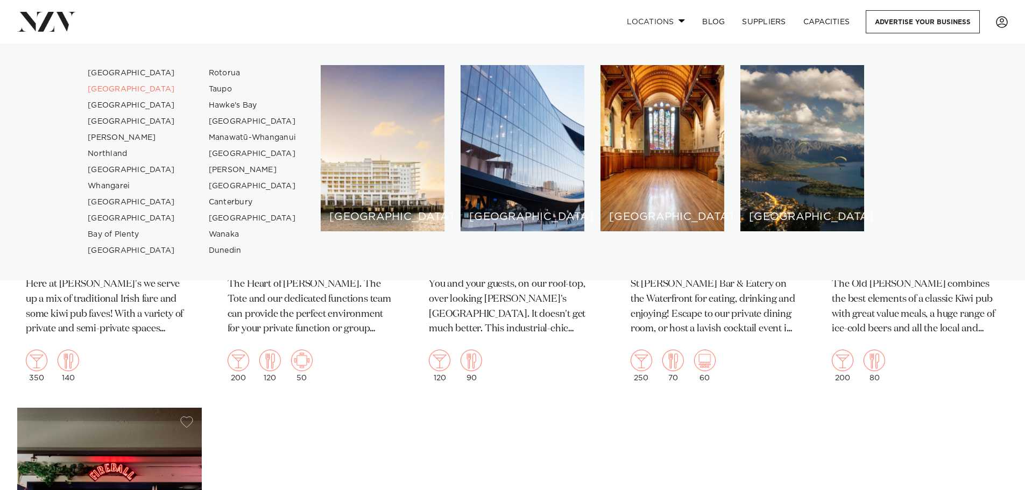
click at [681, 19] on span at bounding box center [682, 21] width 7 height 4
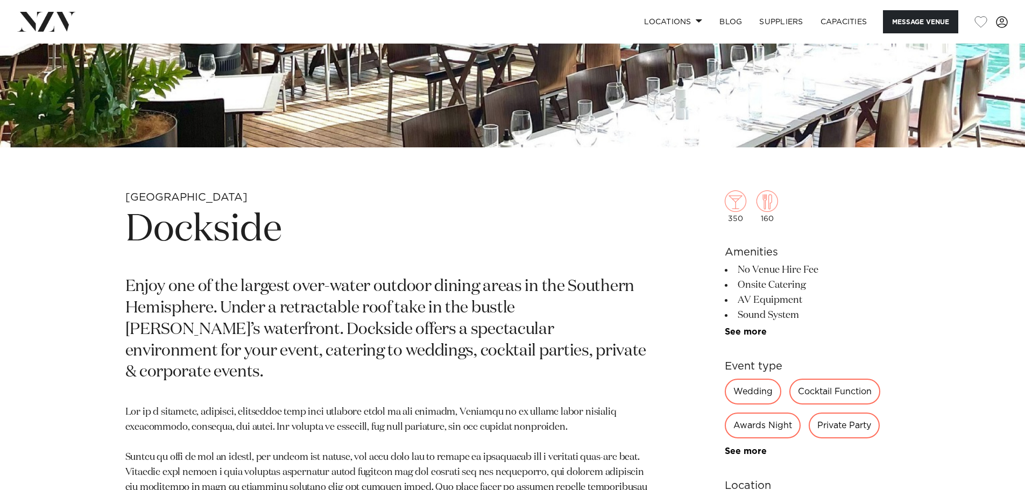
scroll to position [538, 0]
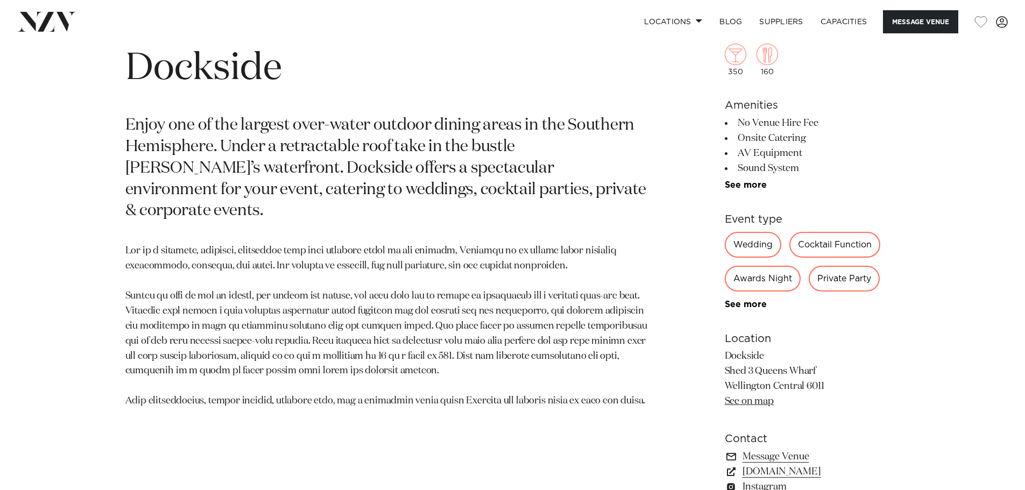
click at [750, 243] on div "Wedding" at bounding box center [753, 245] width 57 height 26
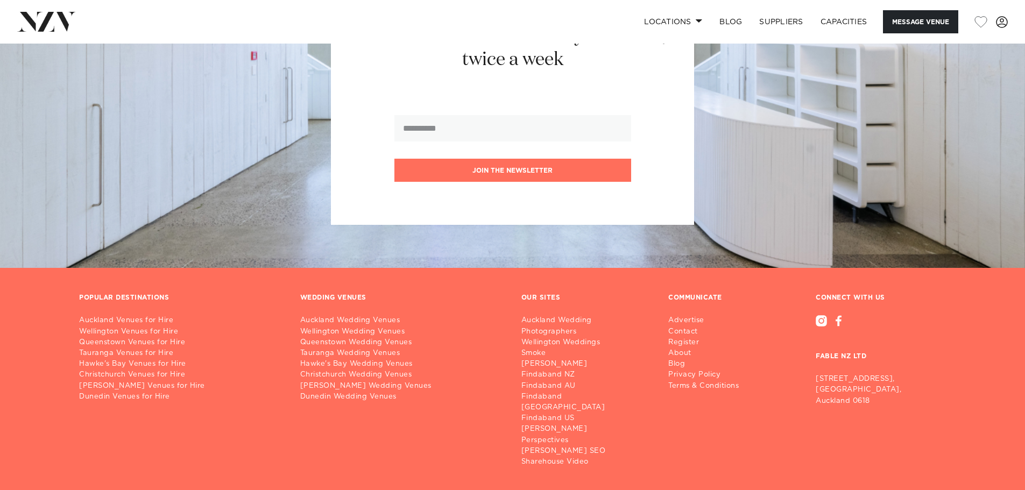
scroll to position [1826, 0]
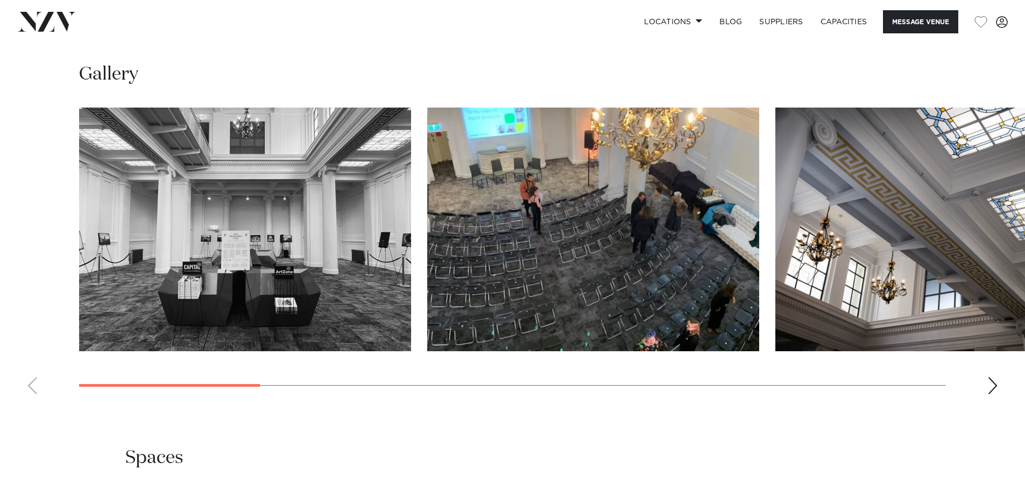
scroll to position [1184, 0]
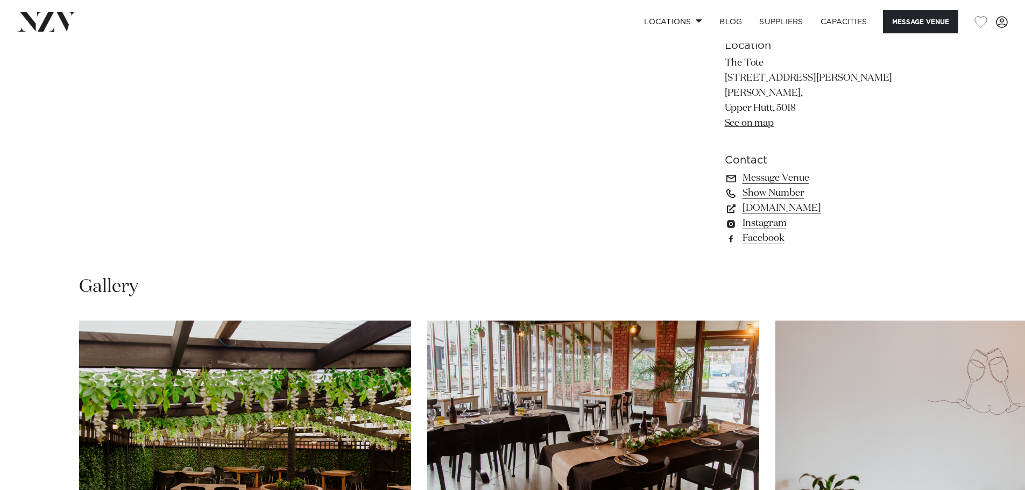
scroll to position [713, 0]
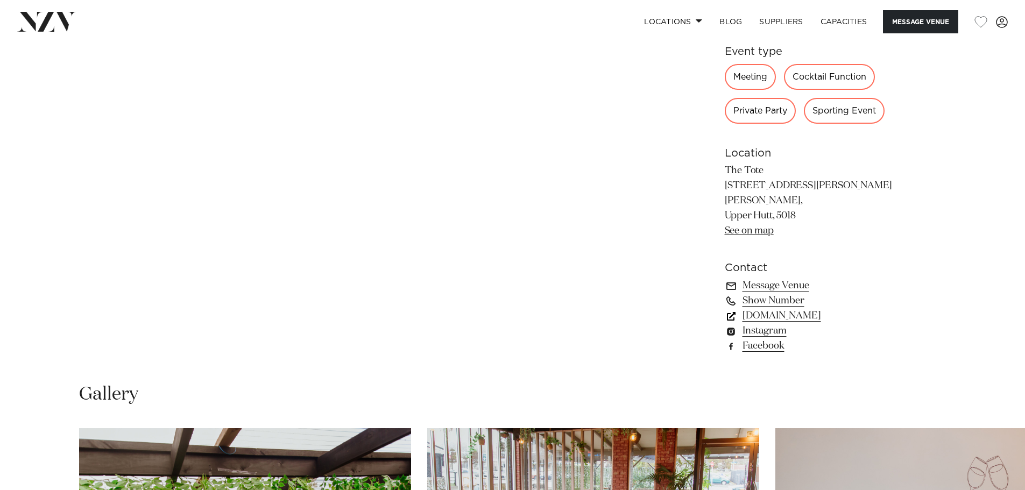
click at [811, 308] on link "[DOMAIN_NAME]" at bounding box center [812, 315] width 175 height 15
